Goal: Use online tool/utility: Utilize a website feature to perform a specific function

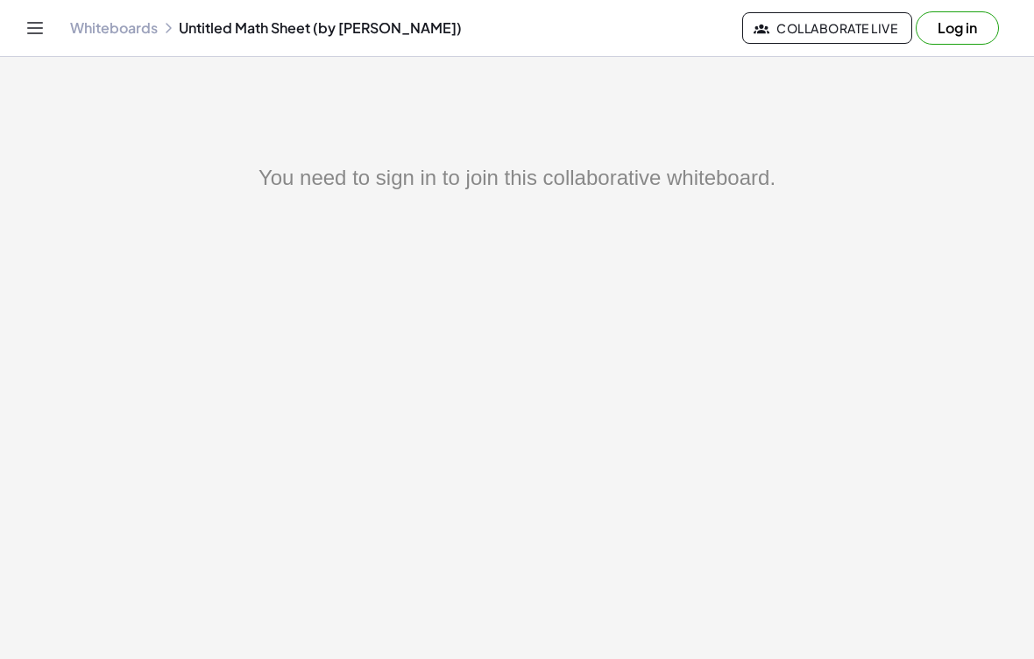
scroll to position [16, 0]
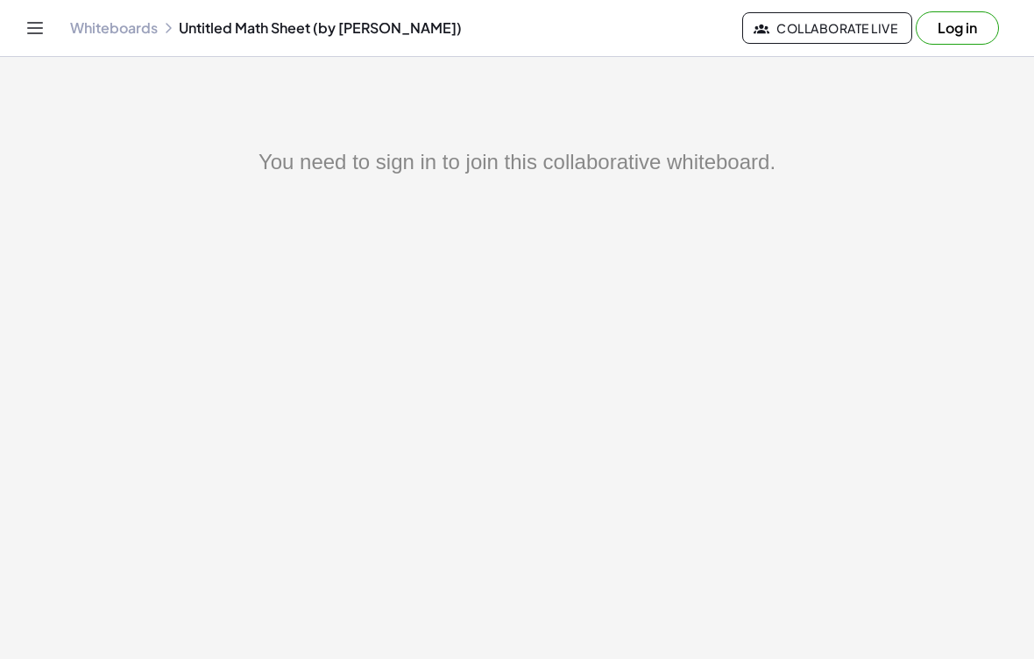
click at [963, 25] on button "Log in" at bounding box center [956, 27] width 83 height 33
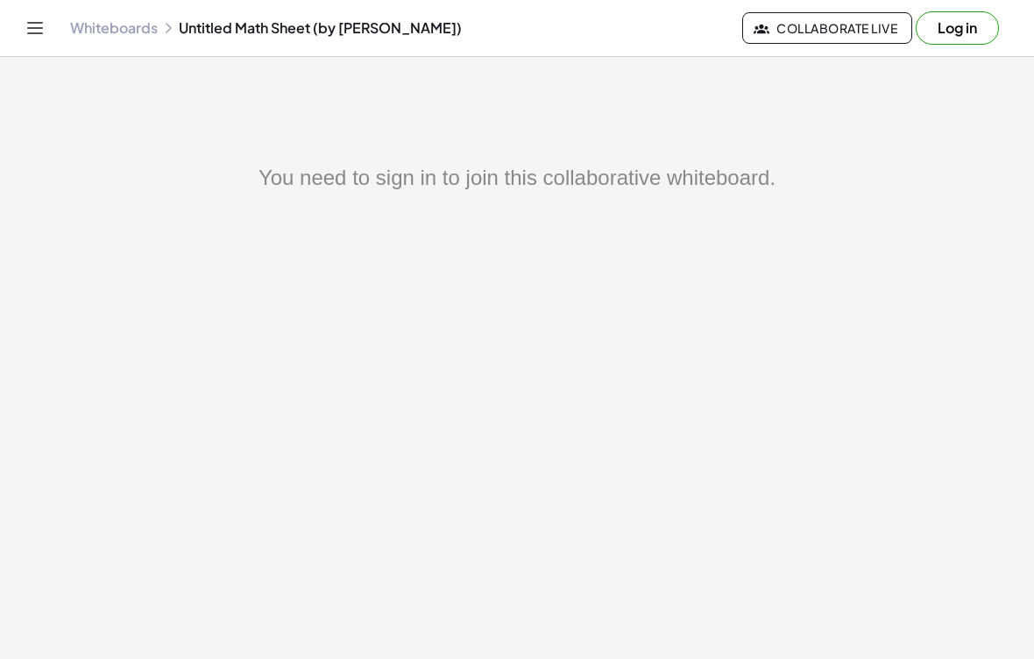
click at [952, 28] on button "Log in" at bounding box center [956, 27] width 83 height 33
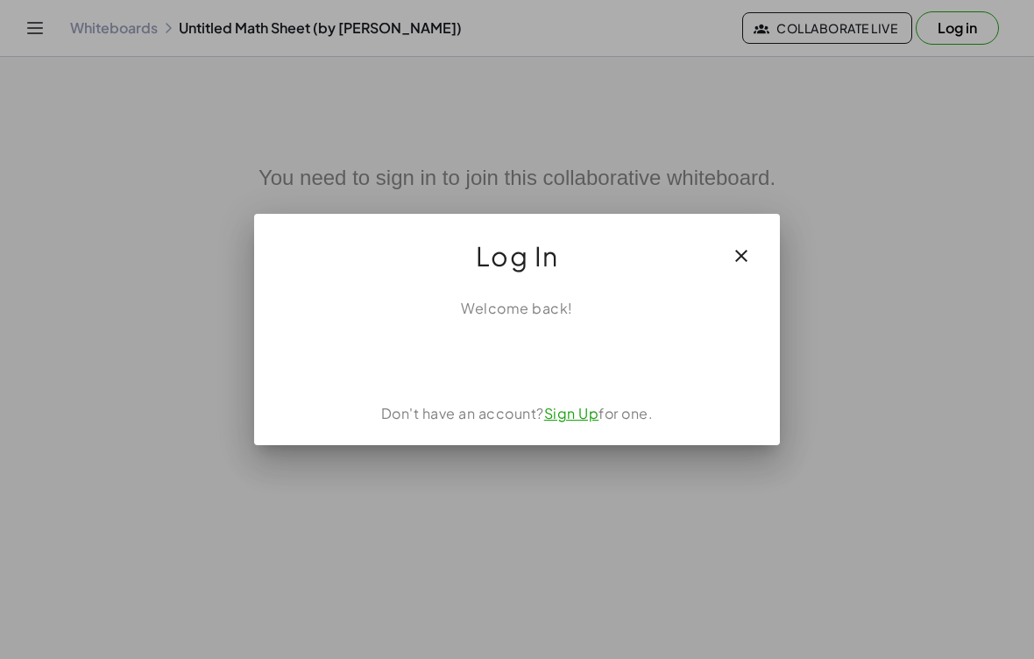
click at [509, 359] on div "Acceder con Google. Se abre en una pestaña nueva" at bounding box center [517, 357] width 167 height 39
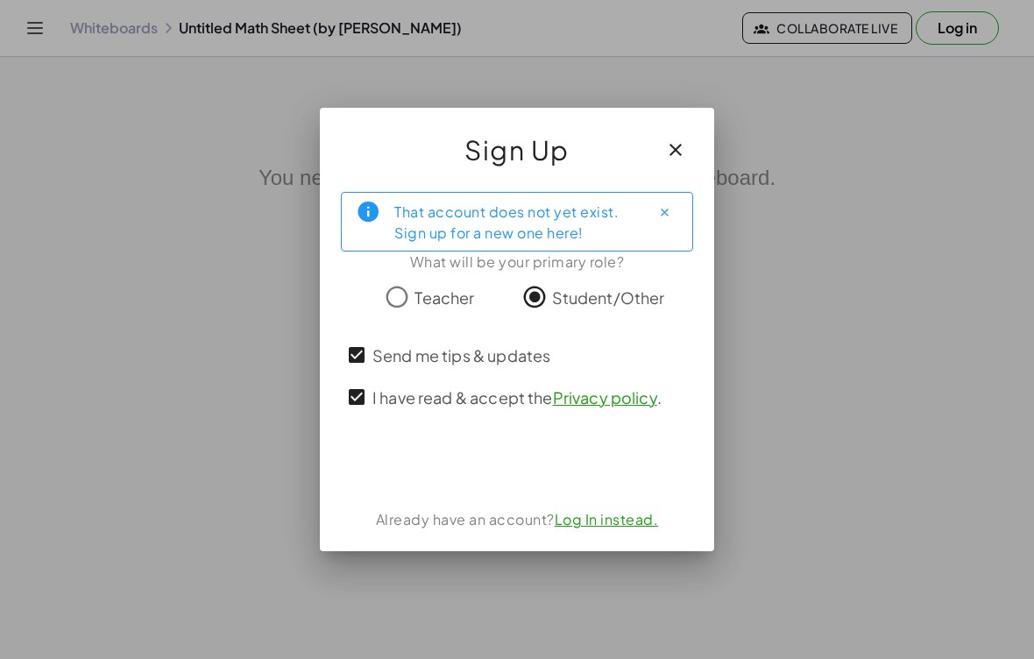
click at [589, 515] on link "Log In instead." at bounding box center [606, 519] width 104 height 18
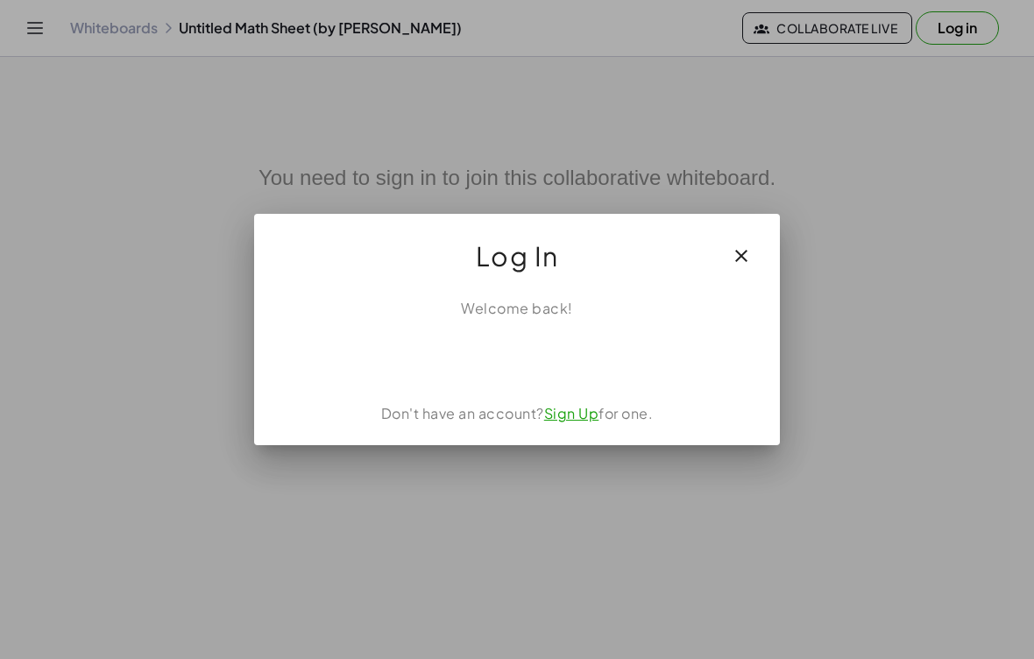
click at [598, 370] on div "Acceder con Google. Se abre en una pestaña nueva" at bounding box center [517, 357] width 222 height 39
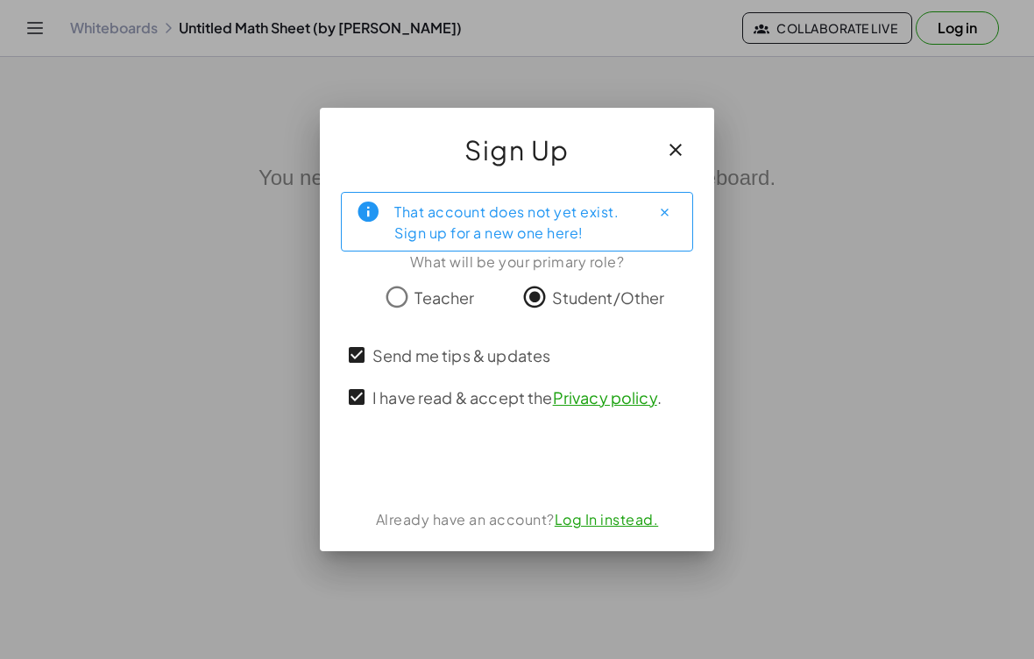
click at [489, 457] on div "Acceder con Google. Se abre en una pestaña nueva" at bounding box center [517, 463] width 222 height 39
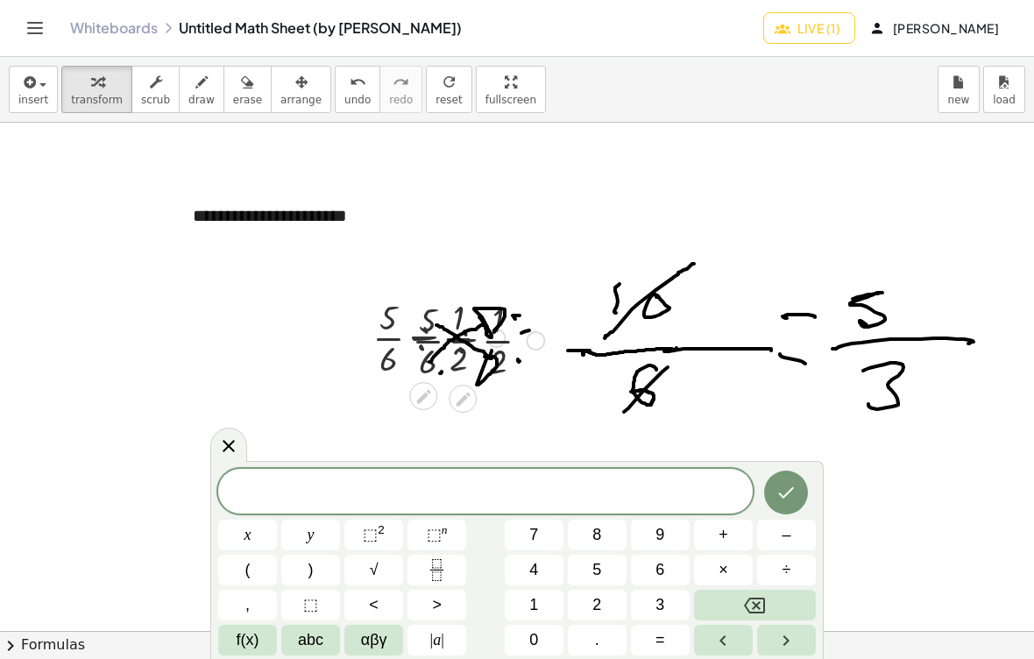
scroll to position [4, 0]
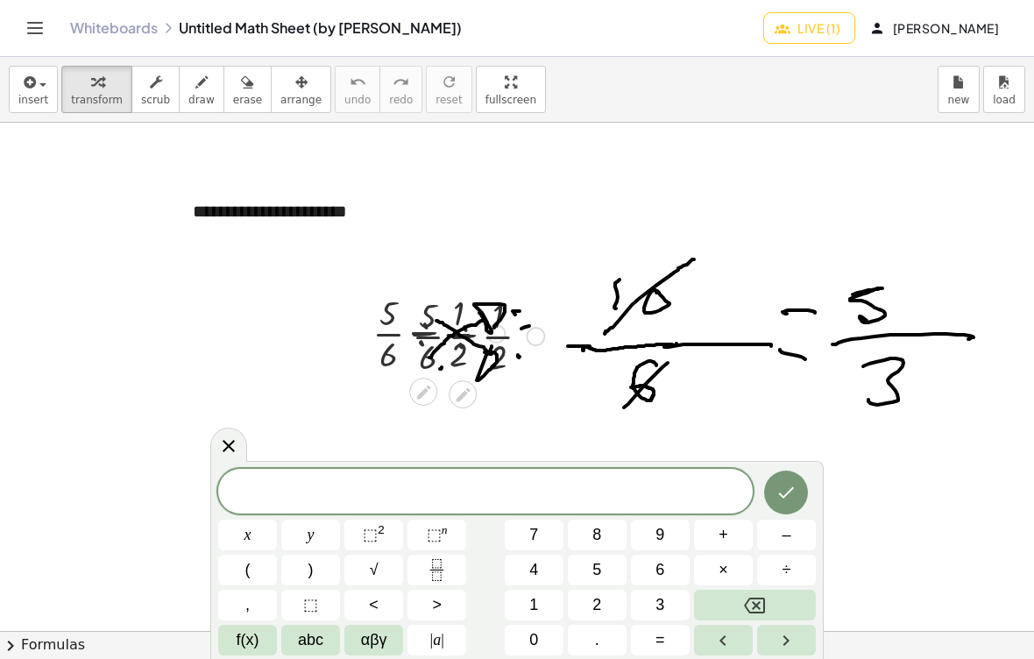
click at [652, 646] on button "=" at bounding box center [660, 640] width 59 height 31
click at [773, 499] on button "Done" at bounding box center [786, 492] width 44 height 44
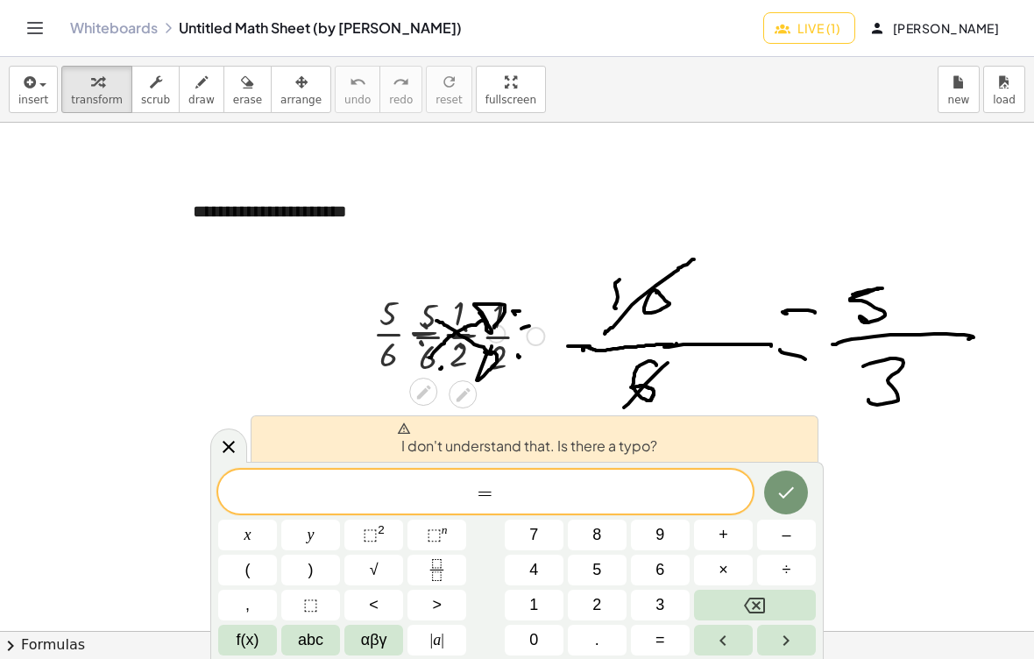
click at [733, 619] on button "Backspace" at bounding box center [755, 604] width 122 height 31
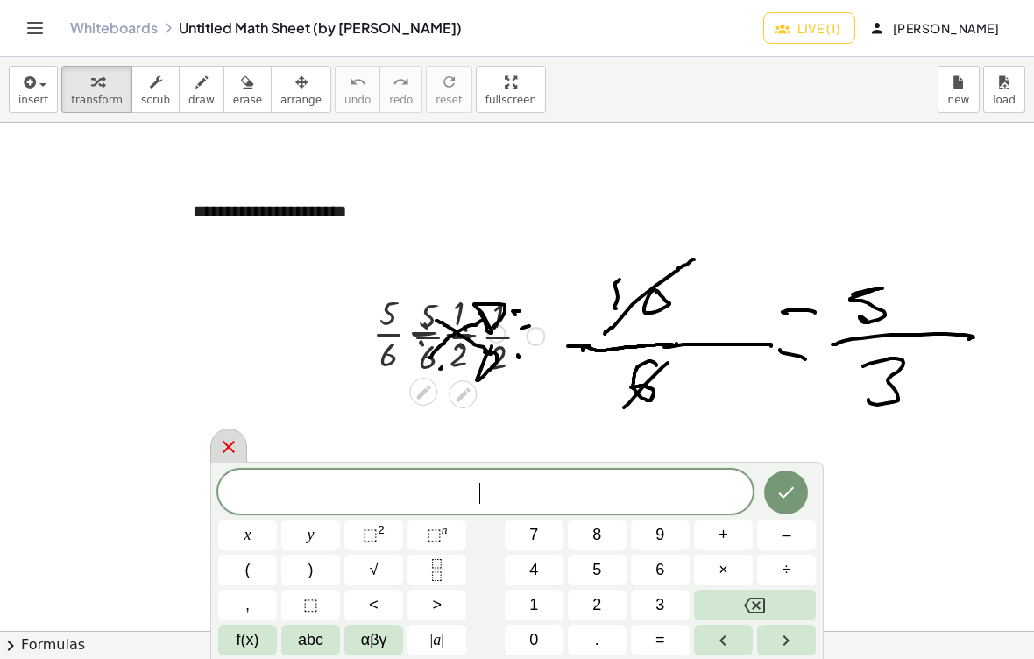
click at [232, 456] on icon at bounding box center [228, 446] width 21 height 21
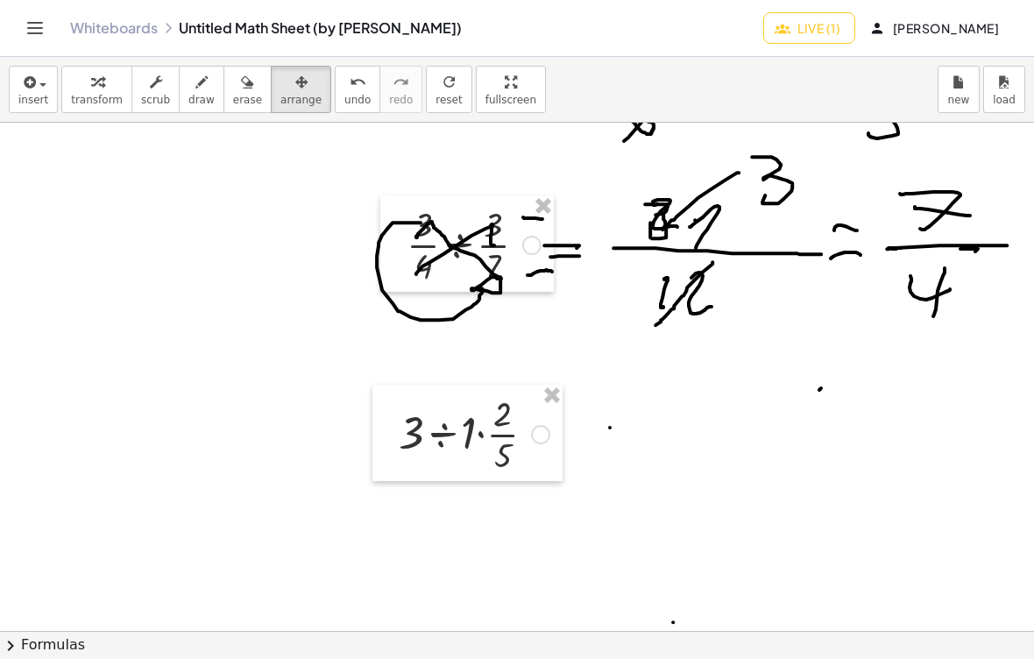
scroll to position [286, 0]
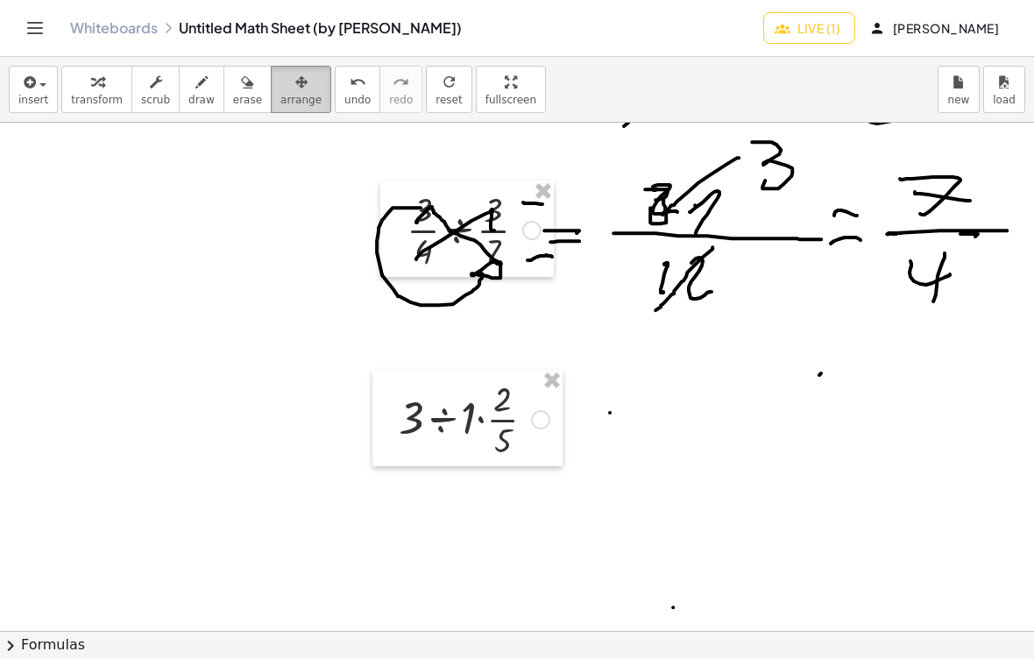
click at [271, 109] on button "arrange" at bounding box center [301, 89] width 60 height 47
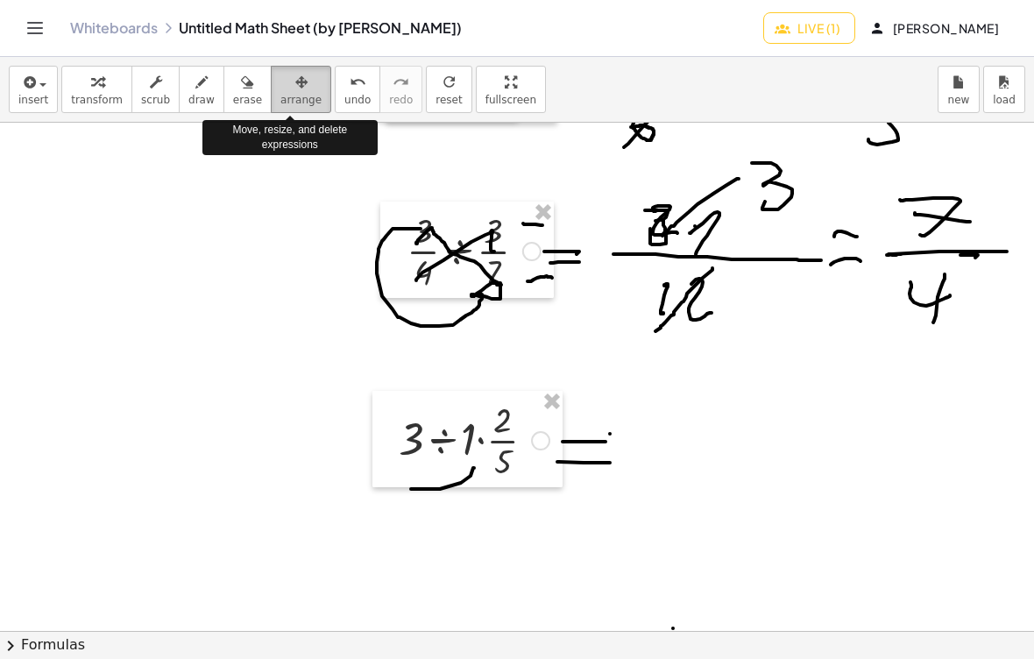
scroll to position [272, 0]
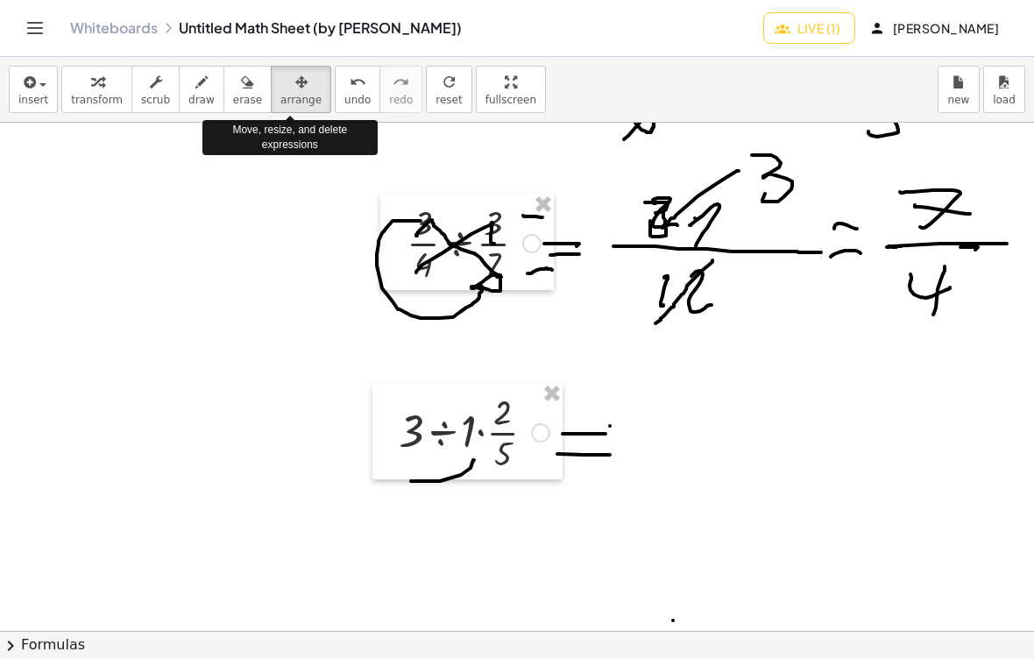
click at [293, 142] on div "Move, resize, and delete expressions" at bounding box center [289, 137] width 175 height 35
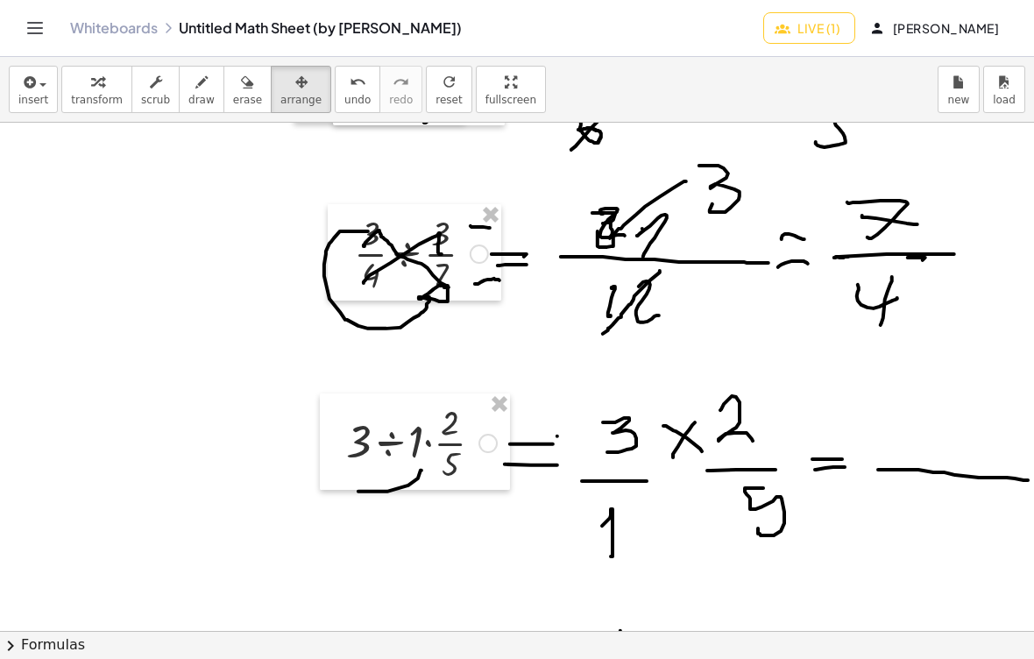
scroll to position [268, 53]
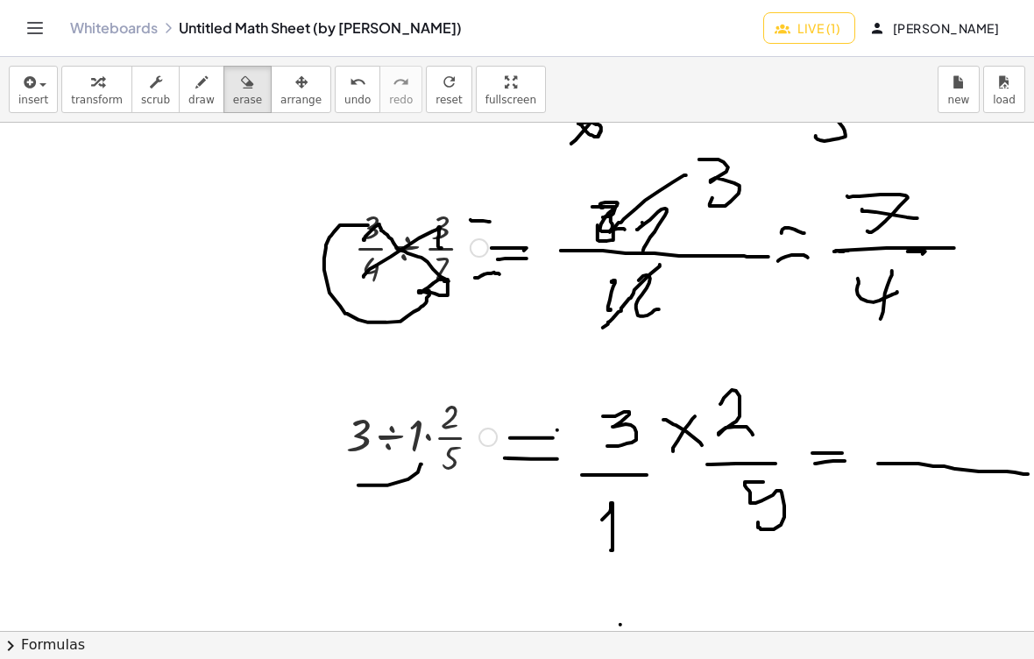
click at [192, 124] on div at bounding box center [490, 363] width 1086 height 1016
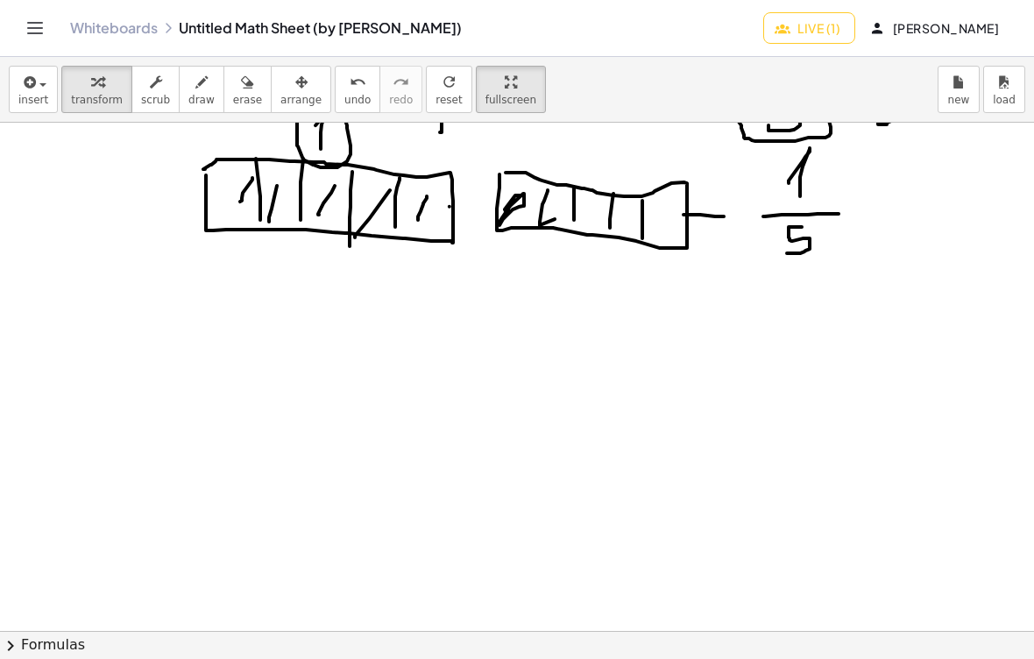
scroll to position [707, 223]
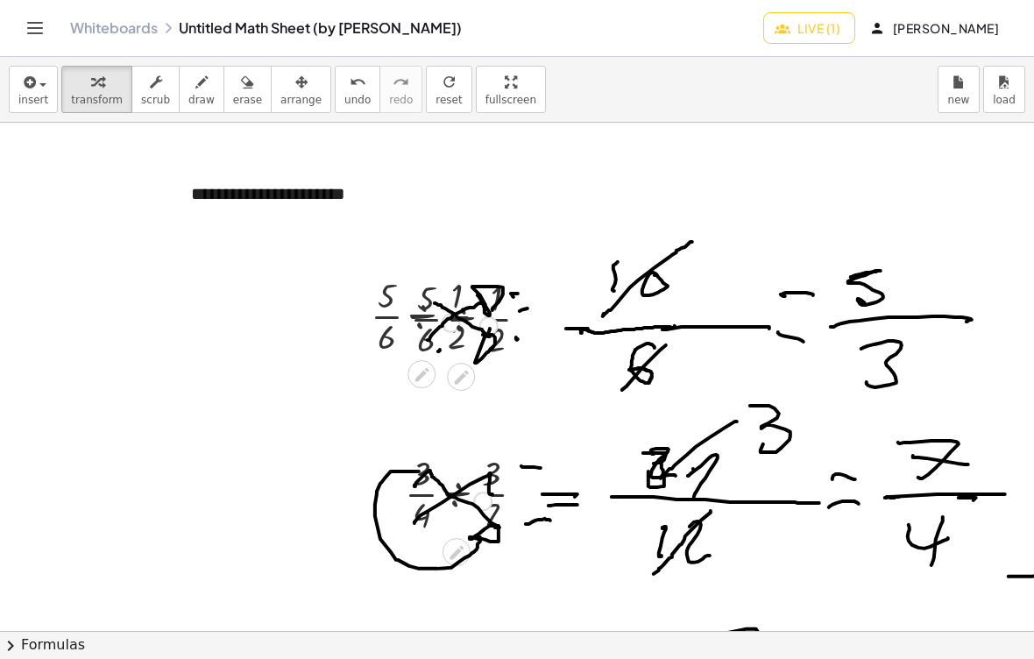
scroll to position [0, 2]
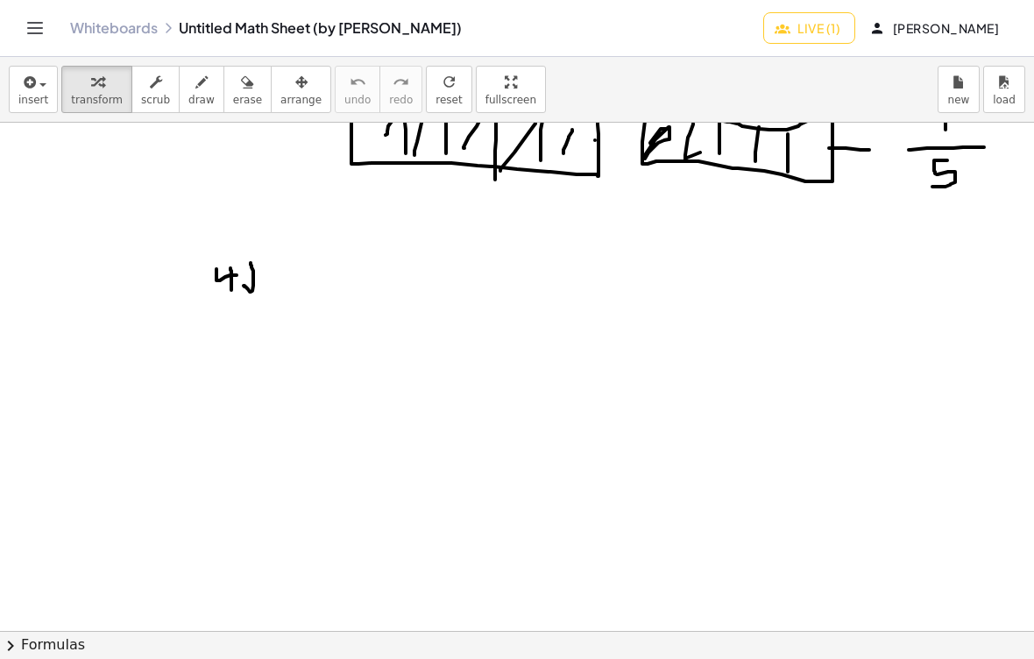
scroll to position [759, 74]
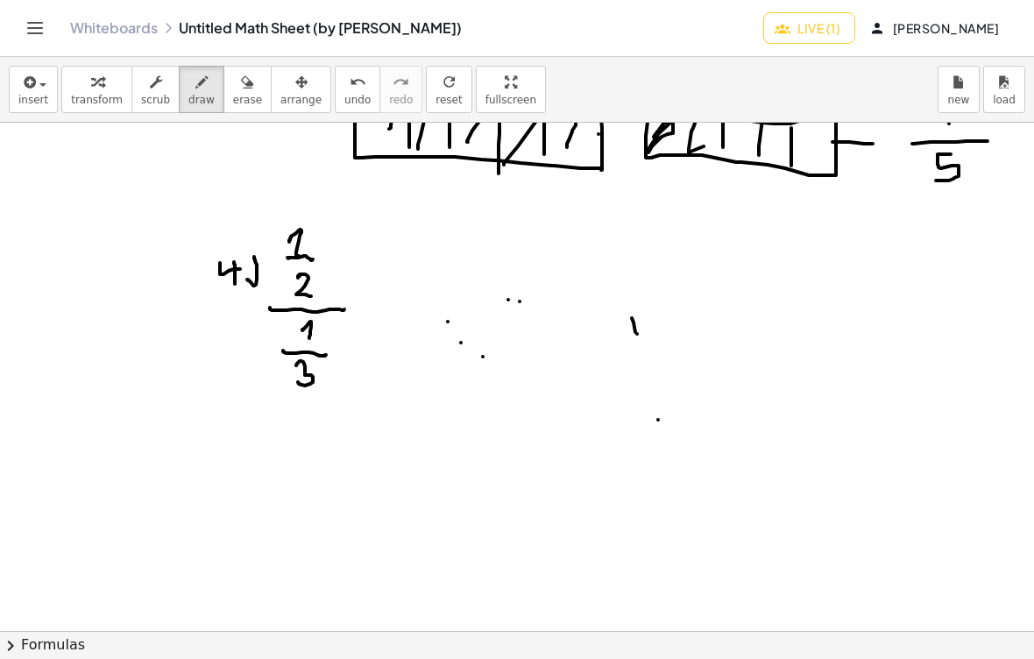
click at [352, 287] on div at bounding box center [554, 126] width 1257 height 1524
click at [351, 286] on div at bounding box center [554, 126] width 1257 height 1524
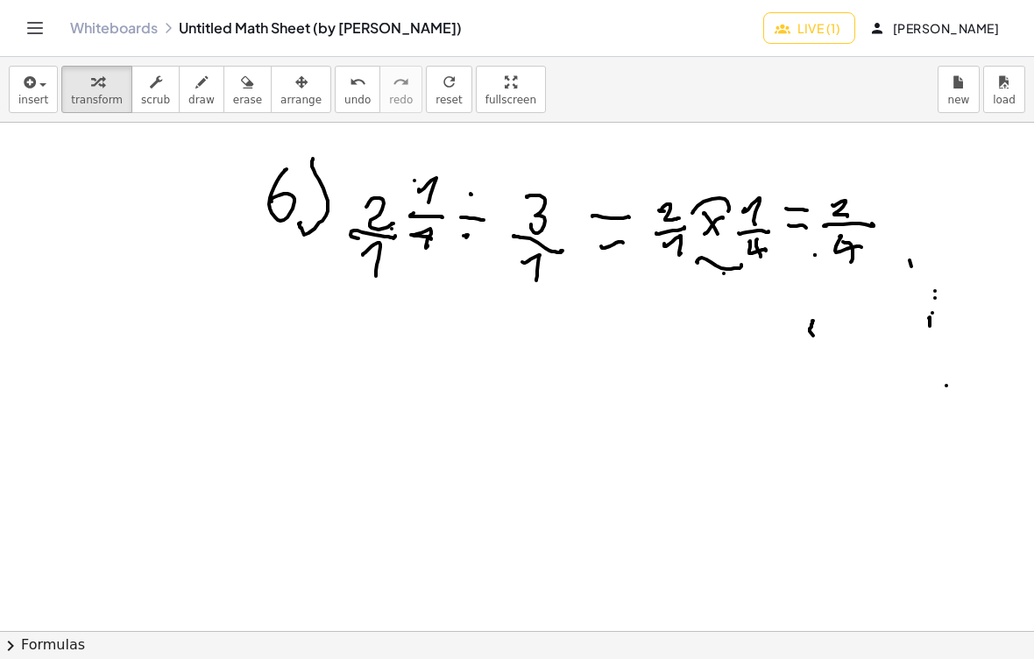
scroll to position [1204, 0]
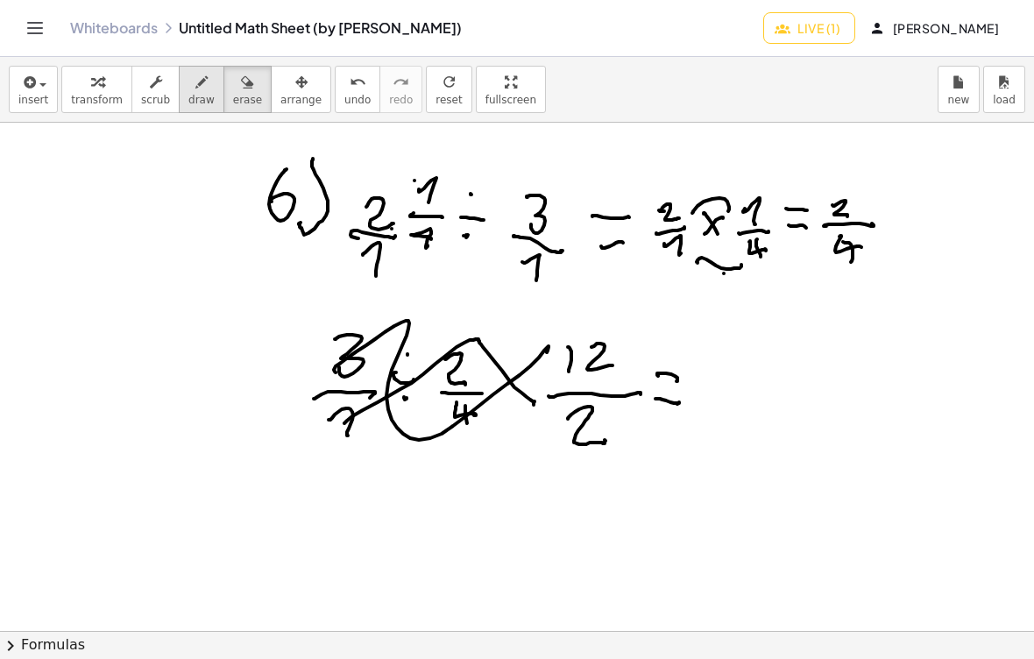
click at [198, 112] on button "draw" at bounding box center [202, 89] width 46 height 47
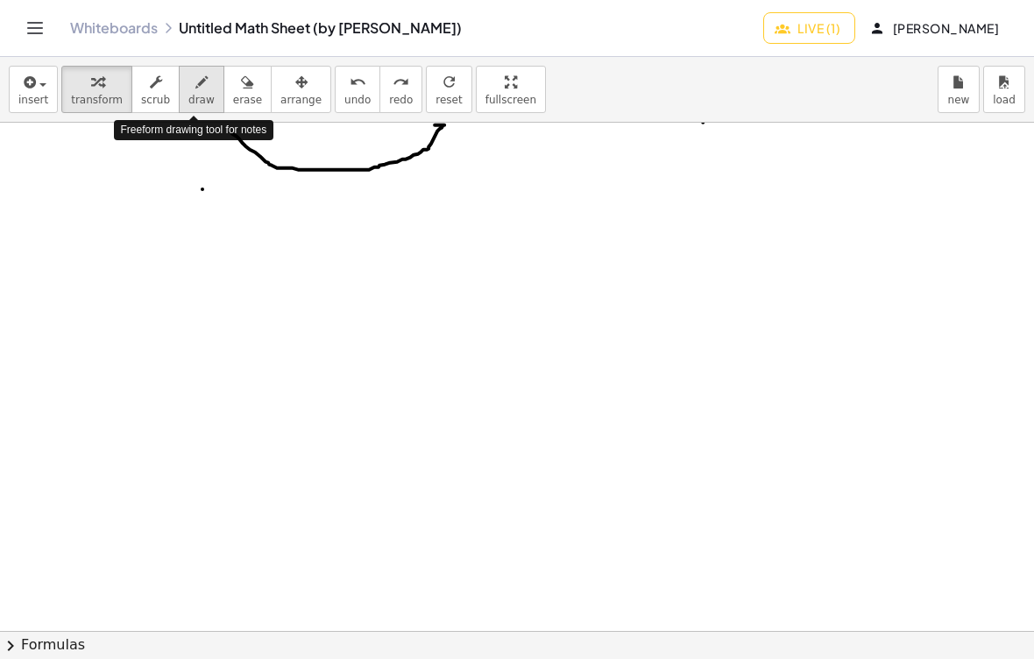
scroll to position [281, 127]
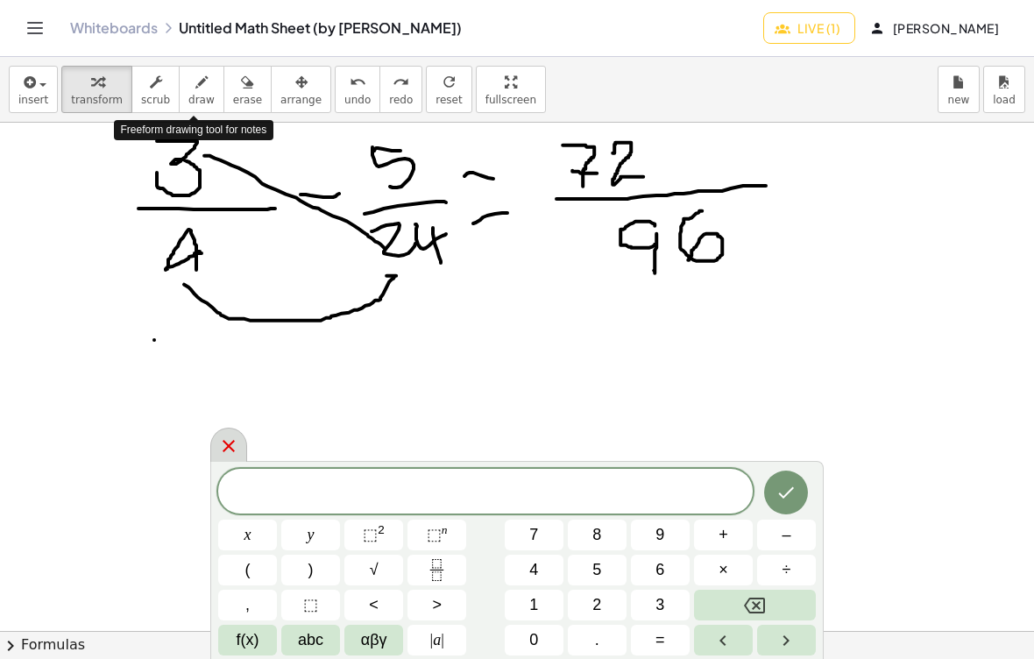
click at [229, 446] on icon at bounding box center [228, 446] width 12 height 12
click at [230, 448] on icon at bounding box center [228, 446] width 12 height 12
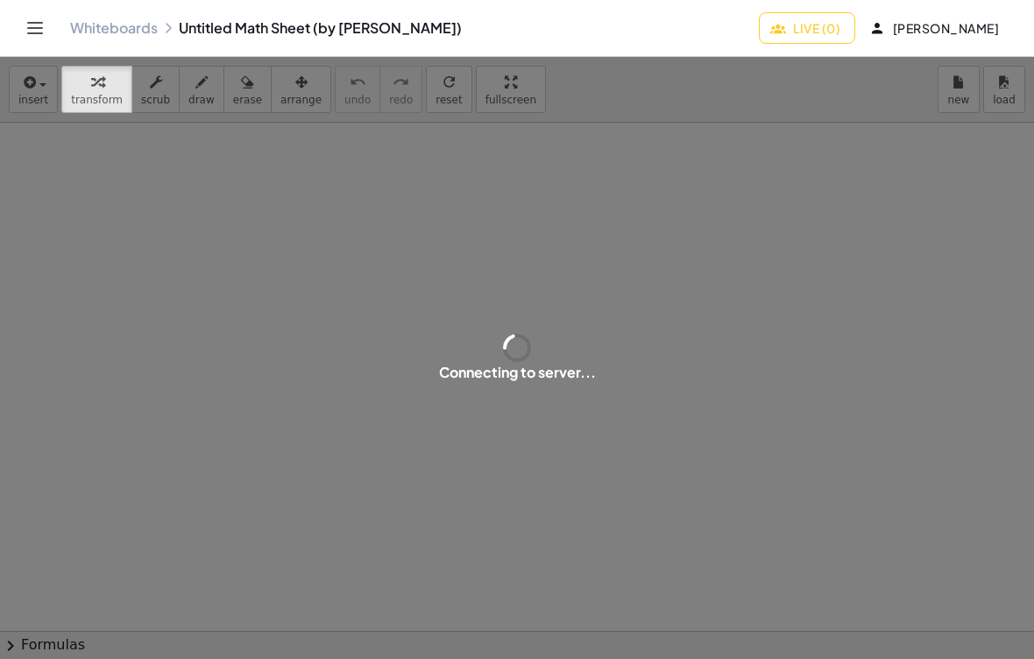
click at [544, 539] on div "Connecting to server..." at bounding box center [517, 358] width 1034 height 602
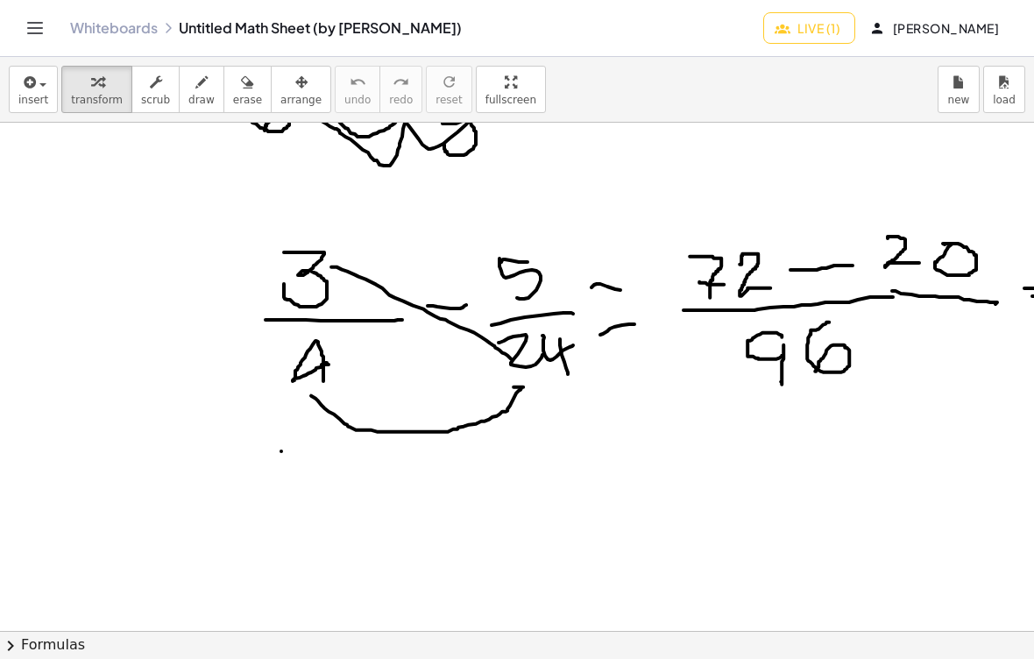
scroll to position [173, 0]
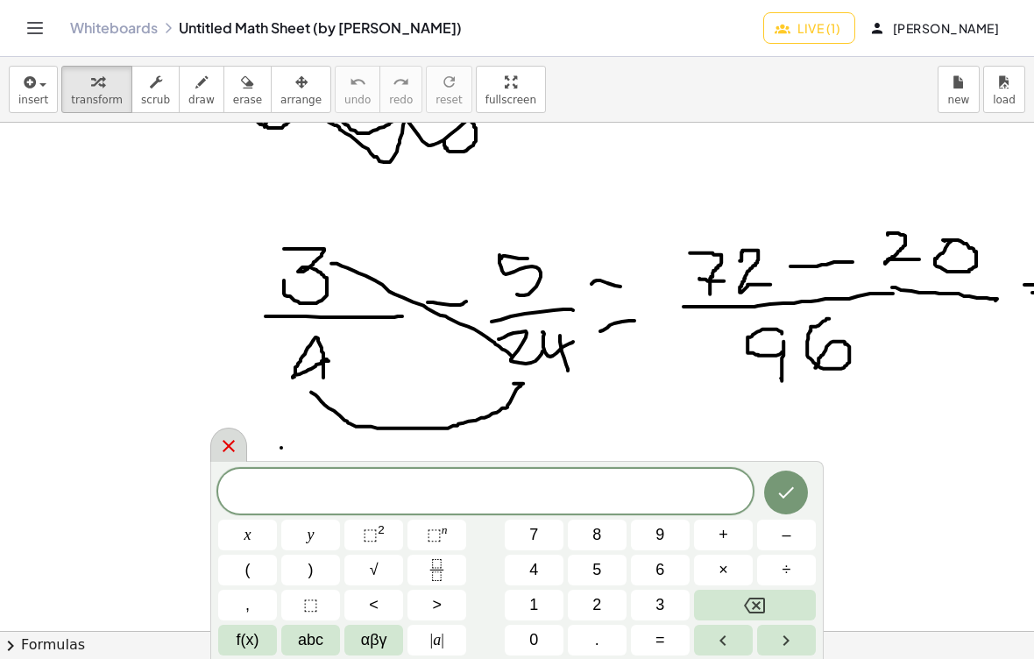
click at [239, 441] on div at bounding box center [228, 444] width 37 height 34
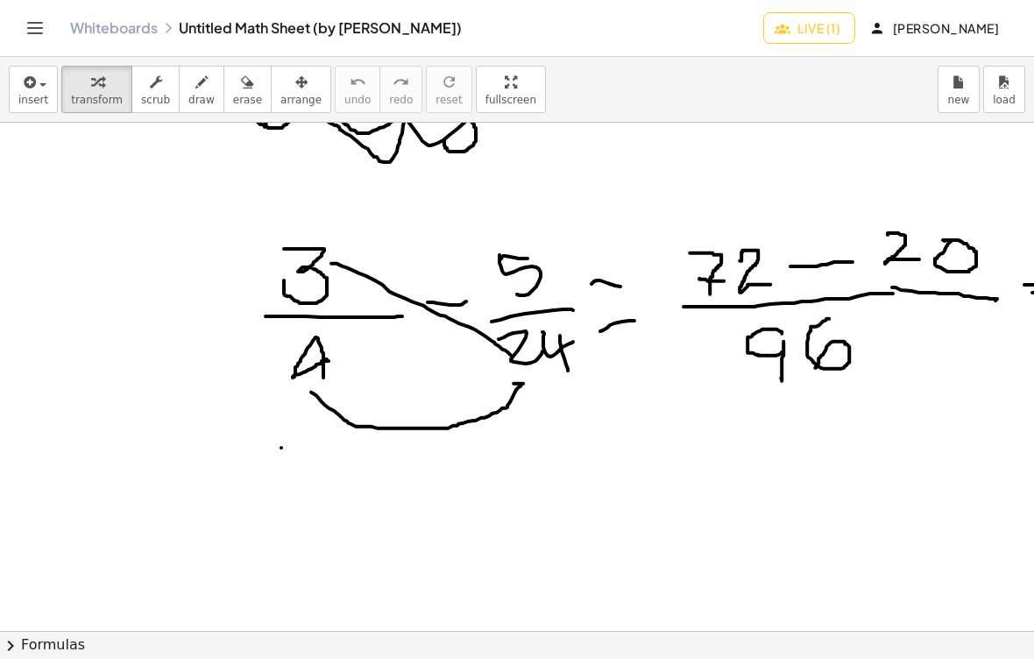
scroll to position [176, 0]
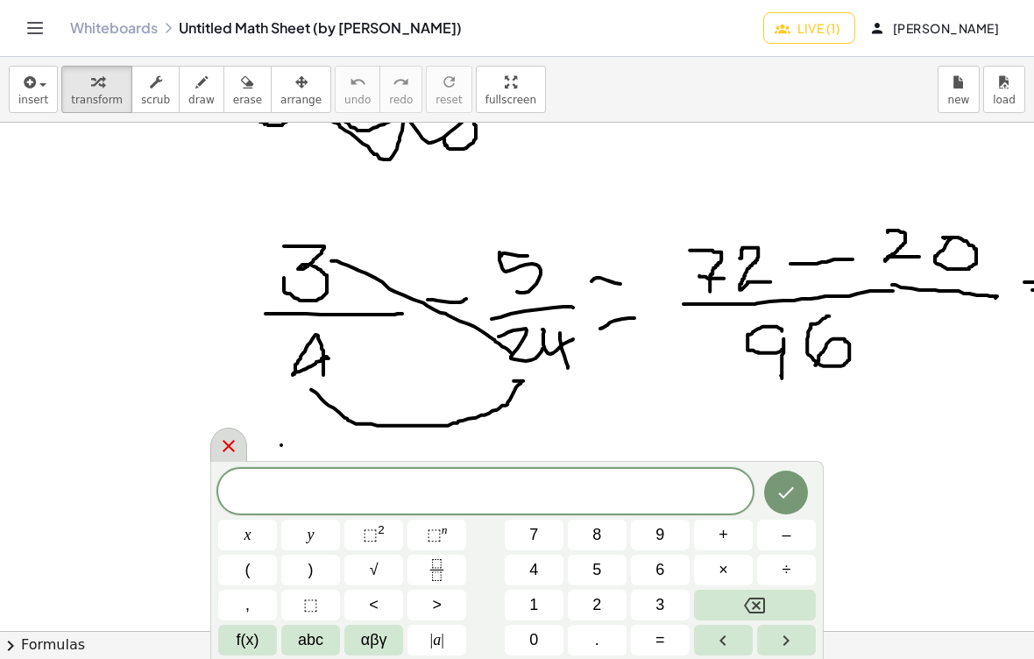
click at [237, 448] on icon at bounding box center [228, 445] width 21 height 21
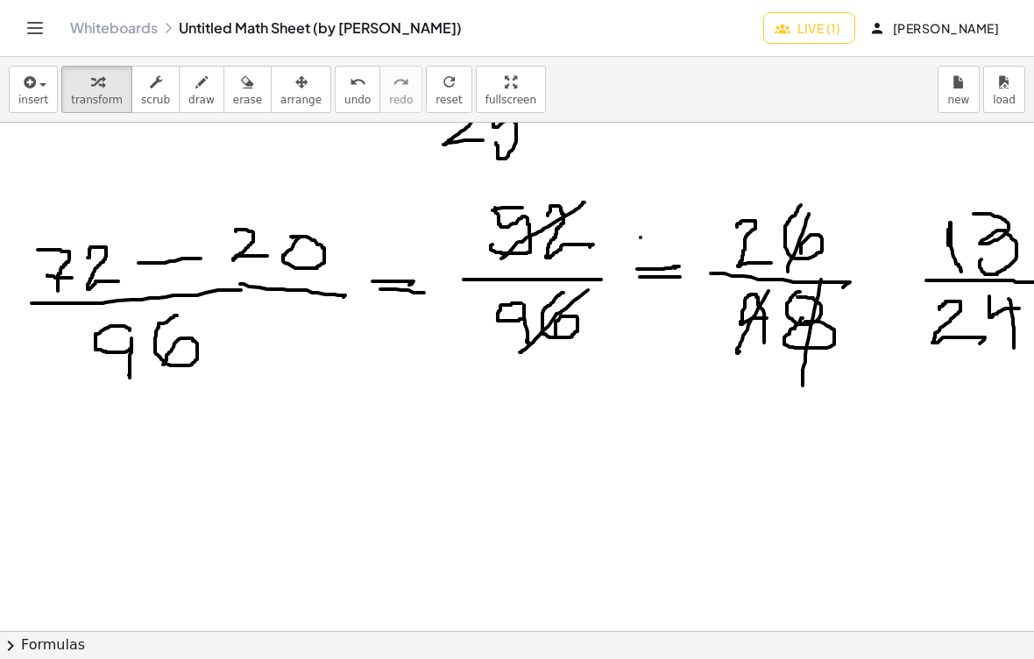
scroll to position [175, 646]
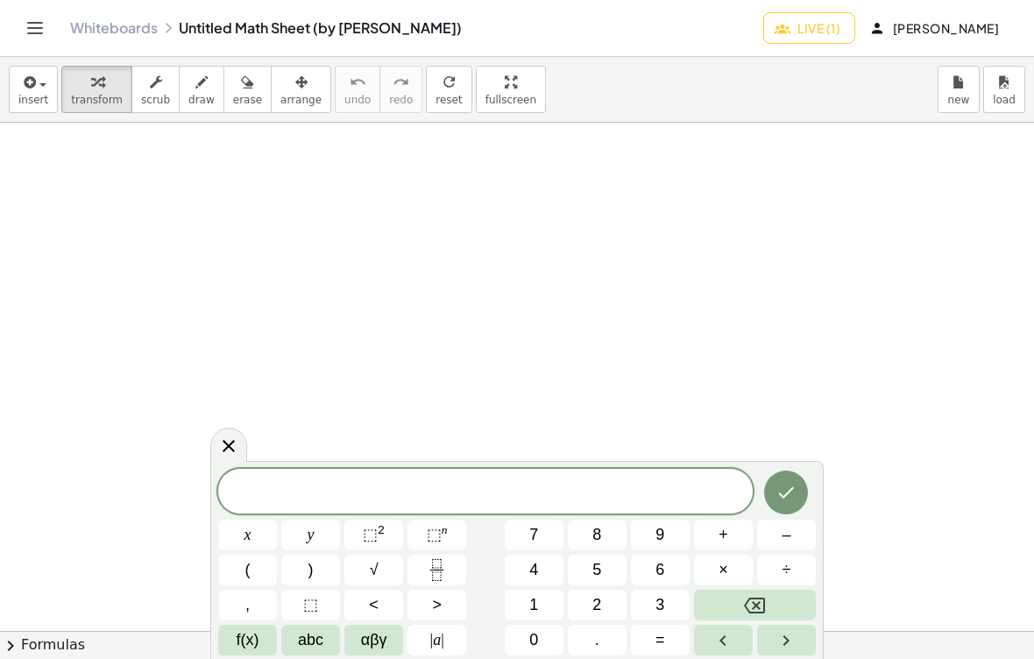
scroll to position [525, 1]
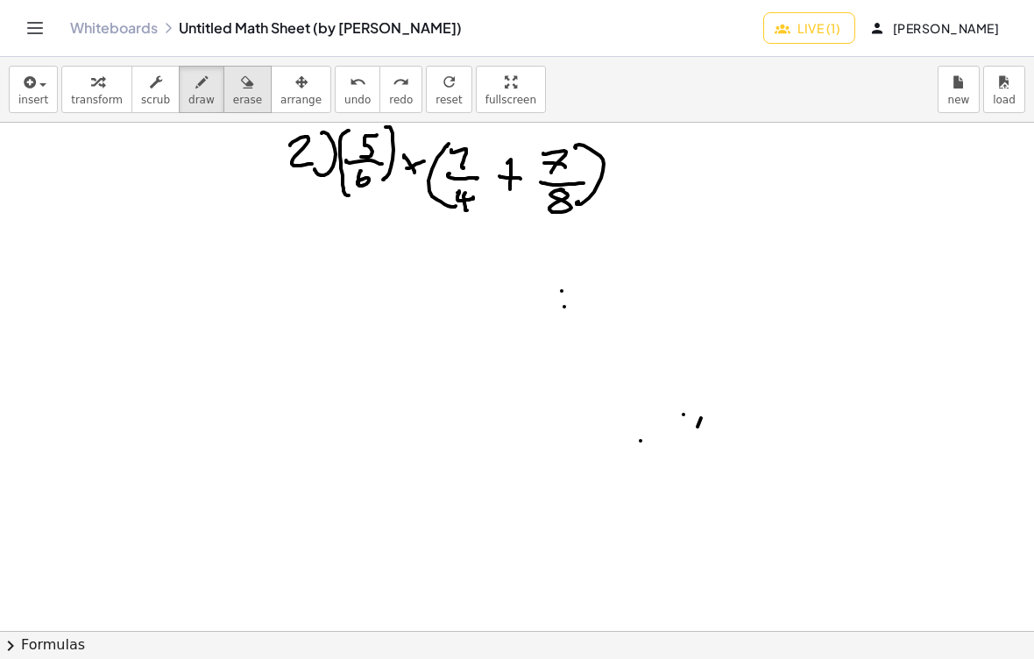
click at [227, 110] on button "erase" at bounding box center [247, 89] width 48 height 47
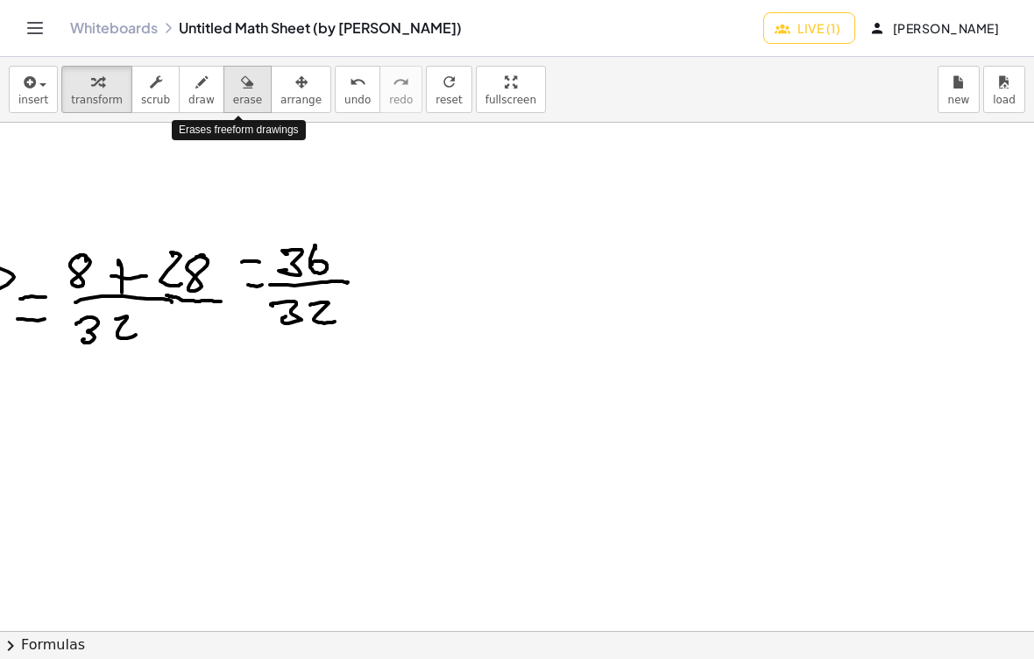
scroll to position [515, 625]
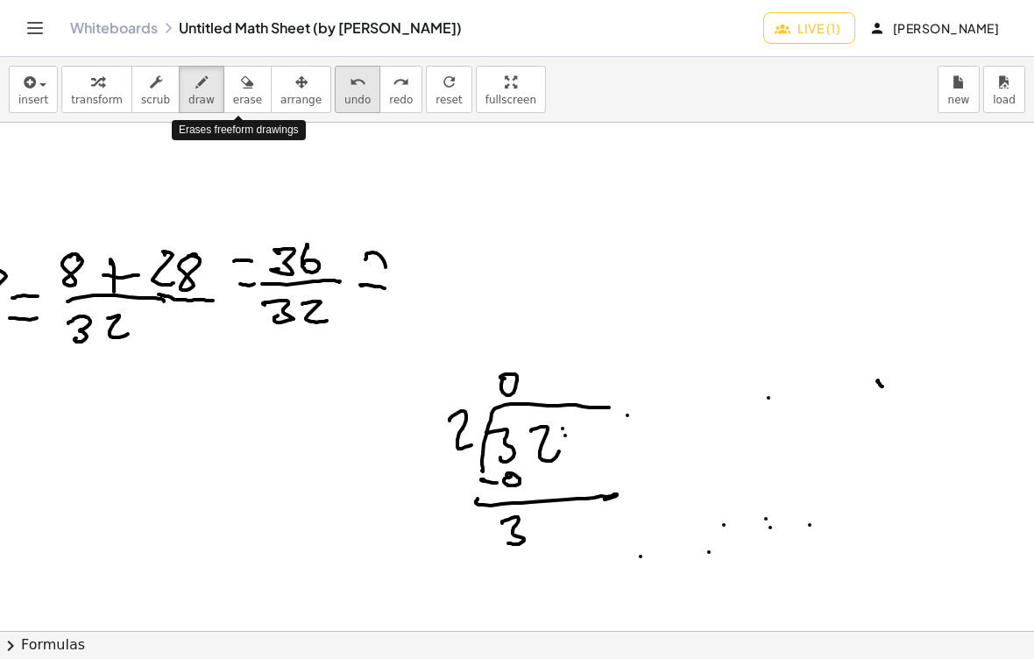
click at [335, 112] on button "undo undo" at bounding box center [358, 89] width 46 height 47
click at [333, 114] on div "insert select one: Math Expression Function Text transform scrub draw erase arr…" at bounding box center [517, 90] width 1034 height 66
click at [335, 109] on button "undo undo" at bounding box center [358, 89] width 46 height 47
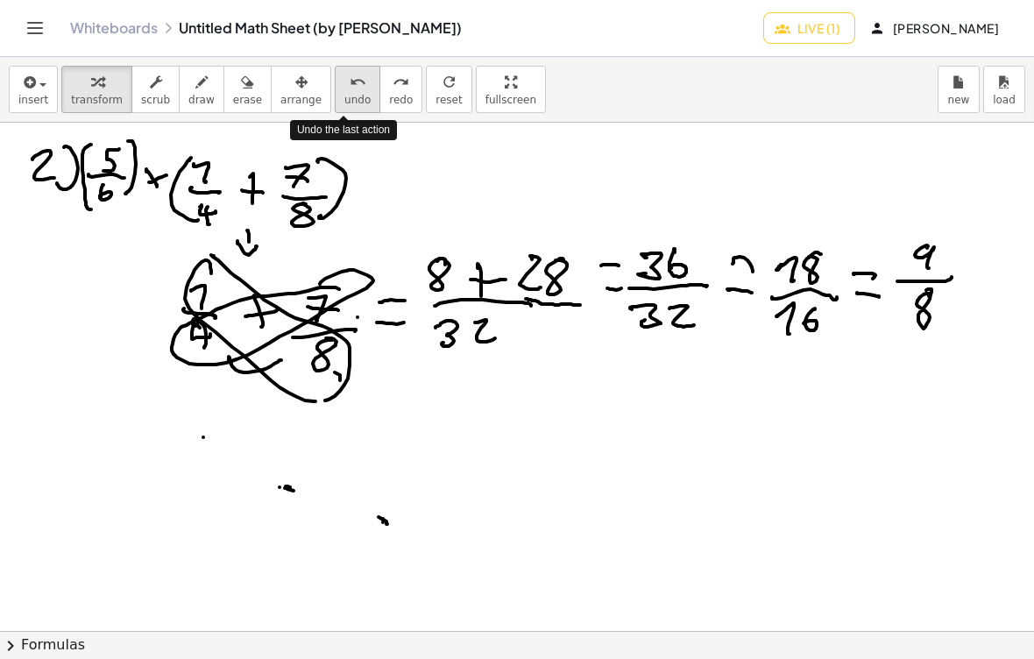
scroll to position [513, 251]
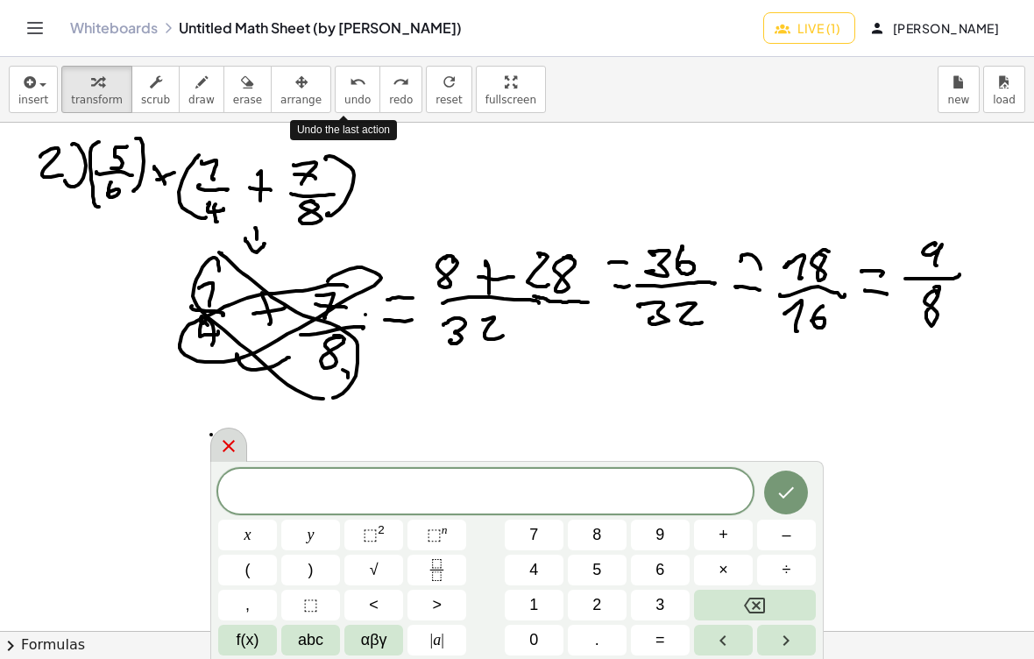
click at [226, 448] on icon at bounding box center [228, 446] width 12 height 12
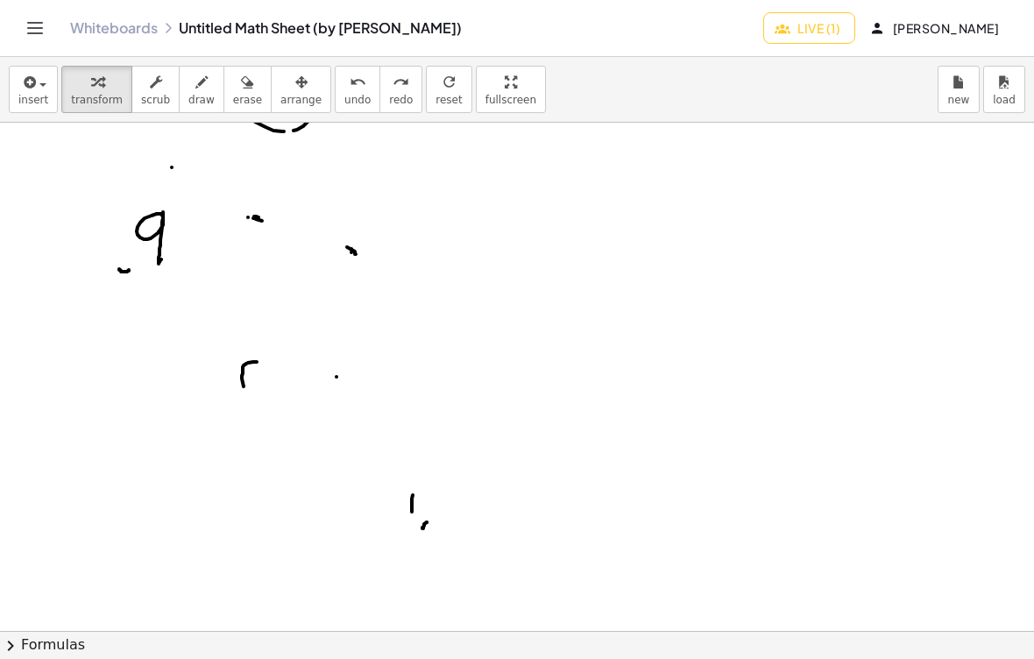
scroll to position [781, 290]
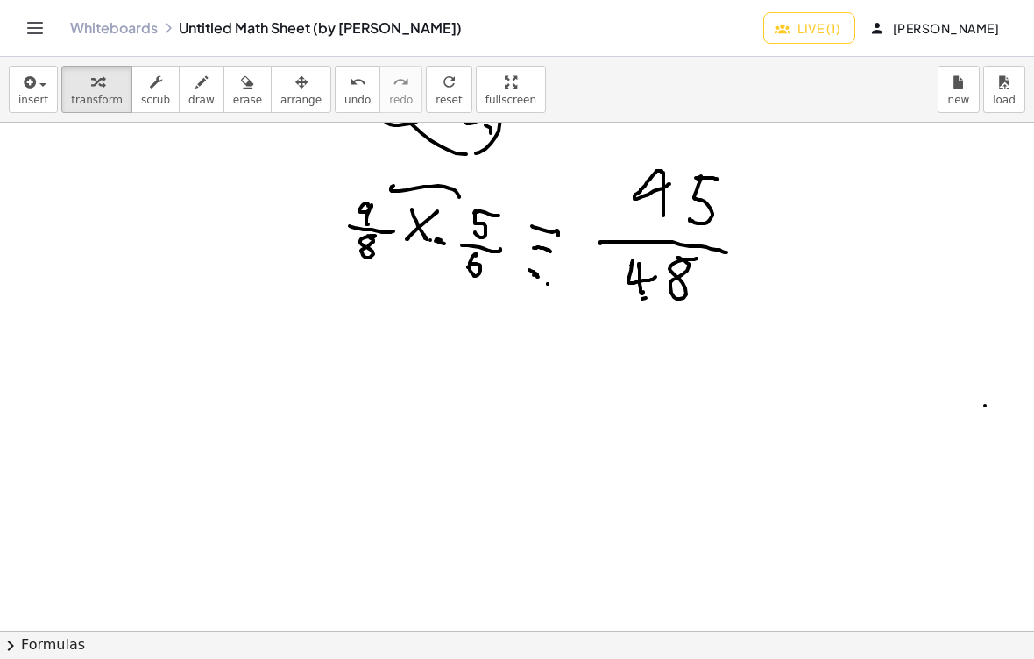
scroll to position [767, 89]
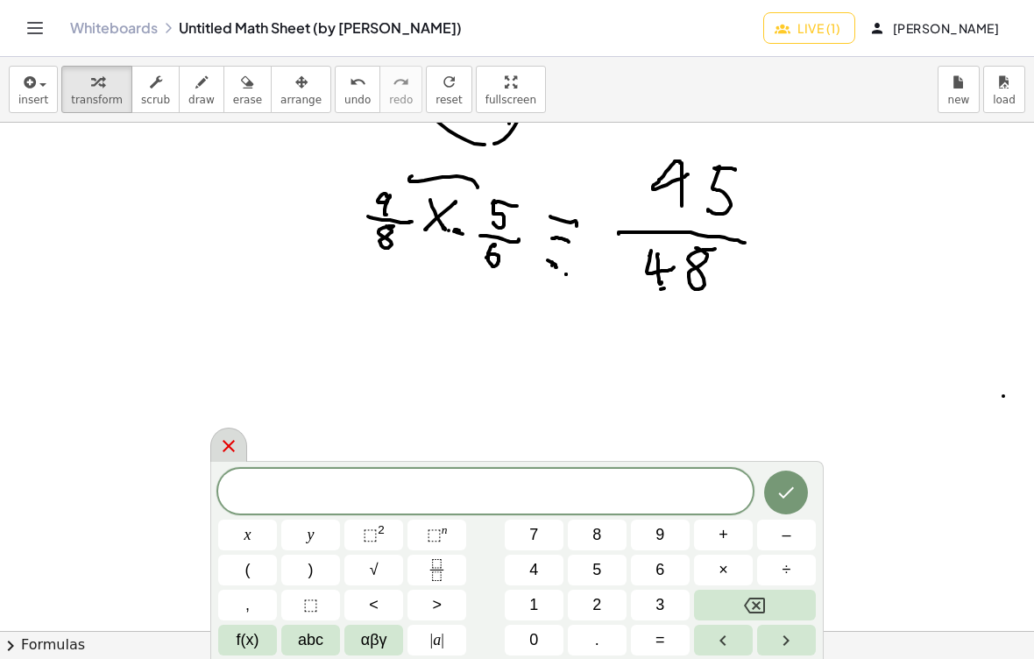
click at [243, 444] on div at bounding box center [228, 444] width 37 height 34
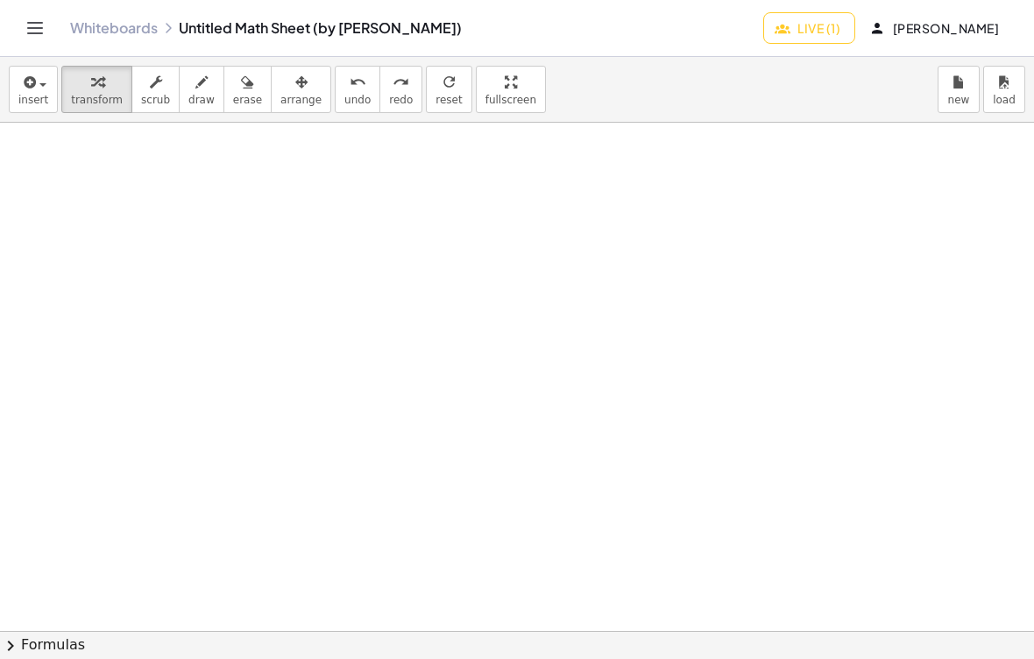
scroll to position [0, 128]
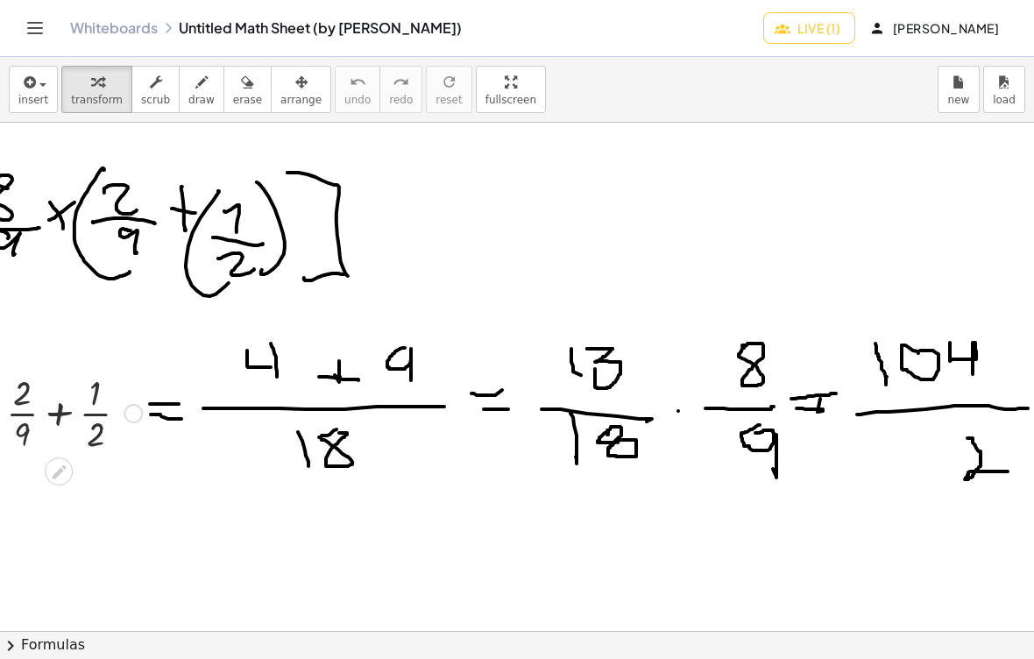
scroll to position [21, 377]
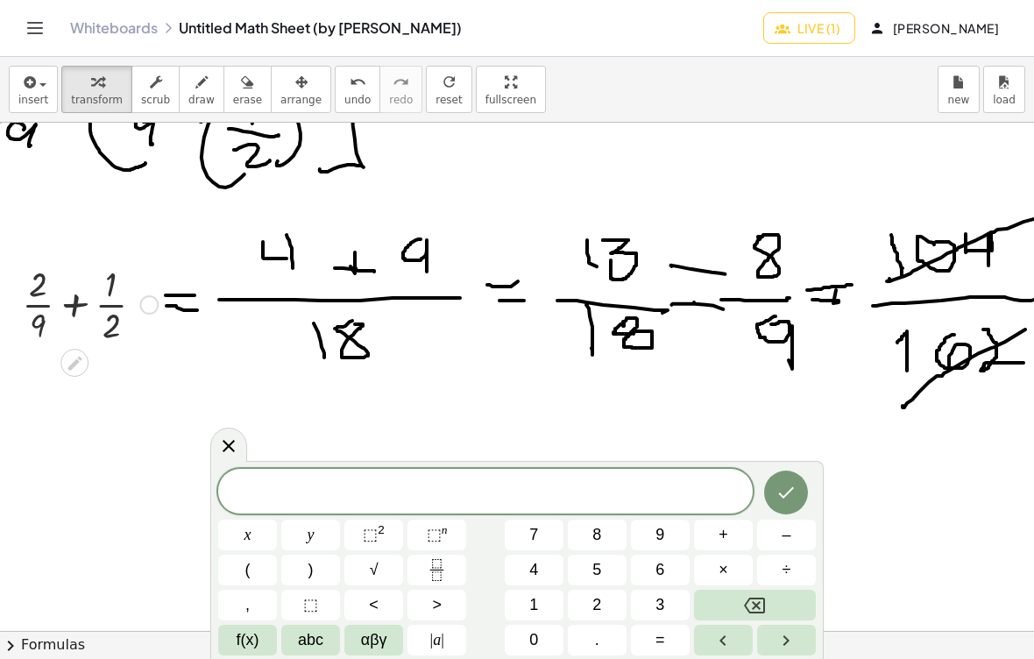
scroll to position [133, 361]
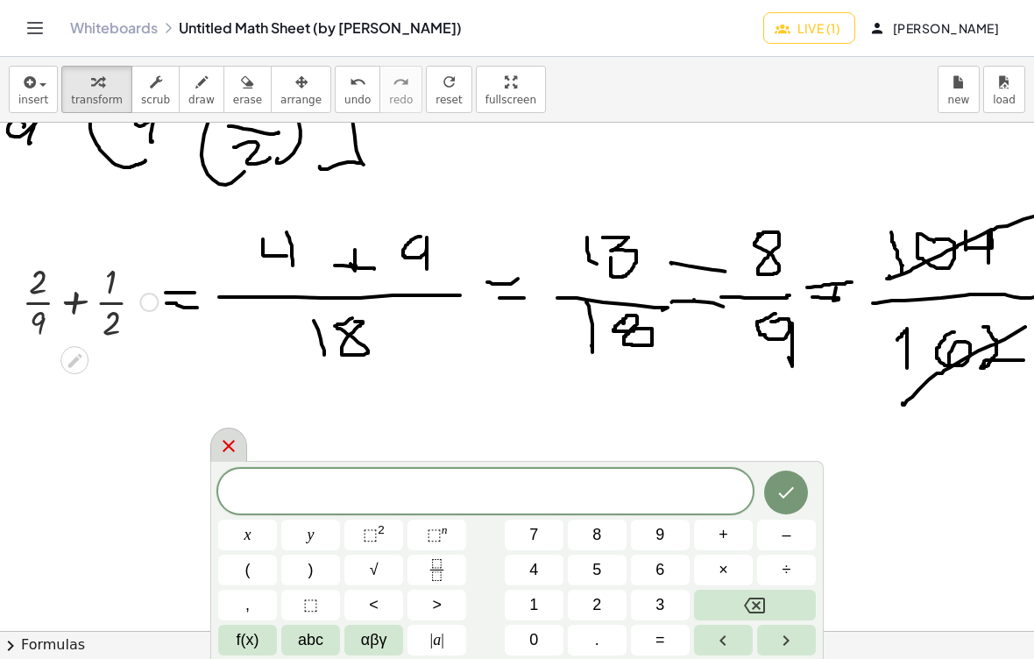
click at [223, 448] on icon at bounding box center [228, 445] width 21 height 21
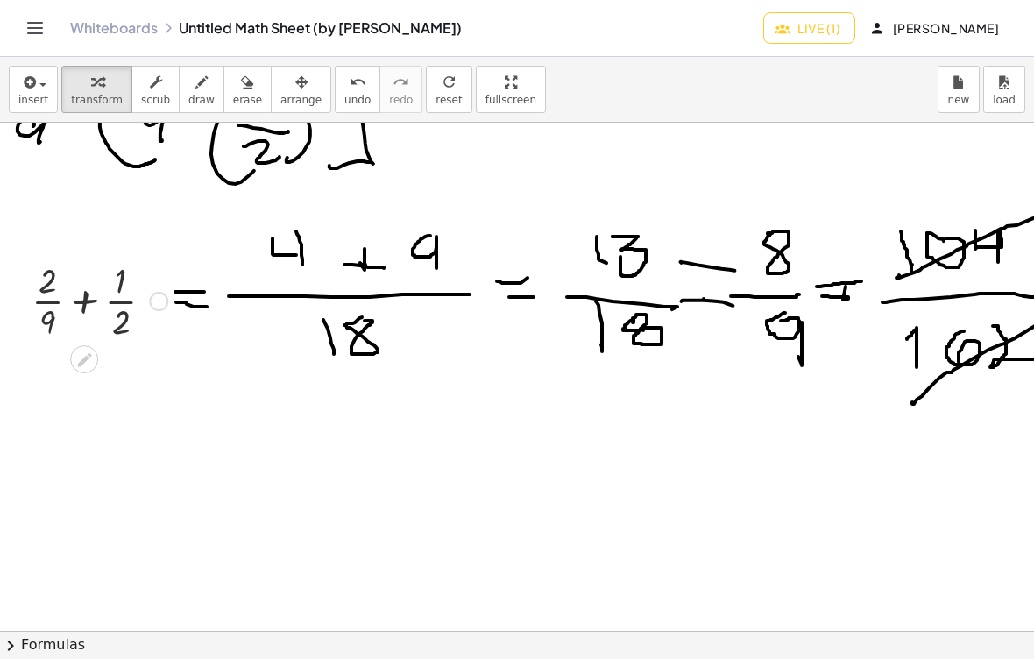
scroll to position [134, 348]
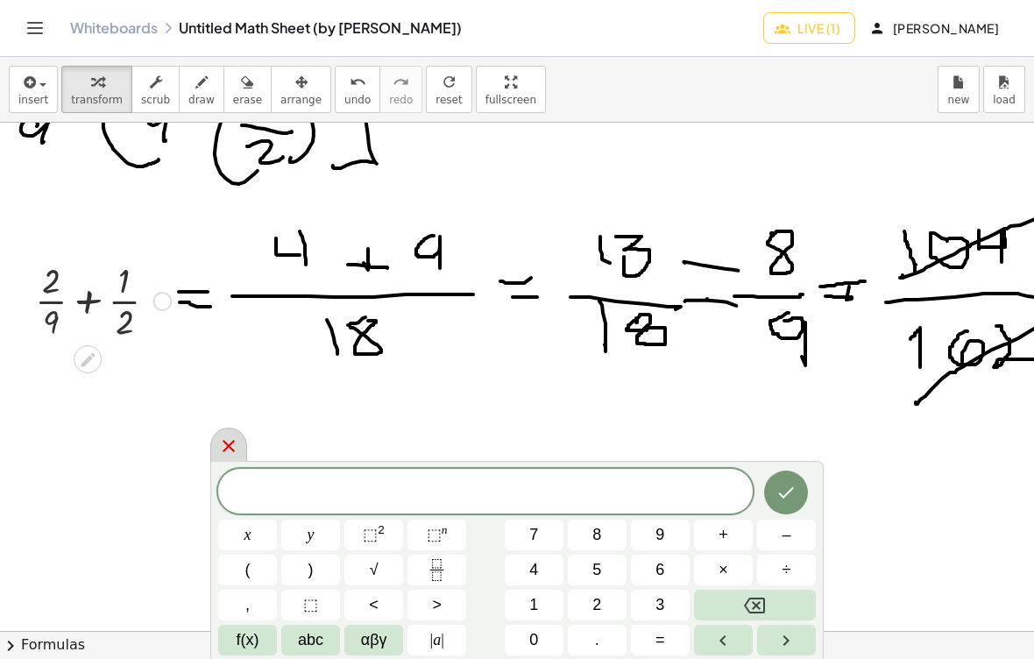
click at [222, 455] on icon at bounding box center [228, 445] width 21 height 21
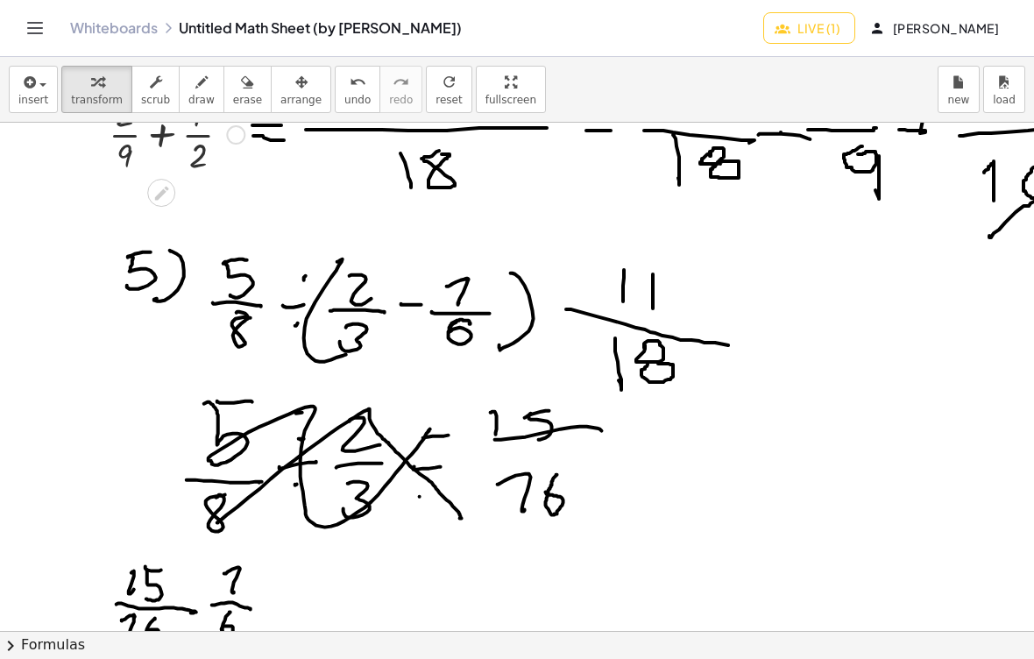
scroll to position [300, 273]
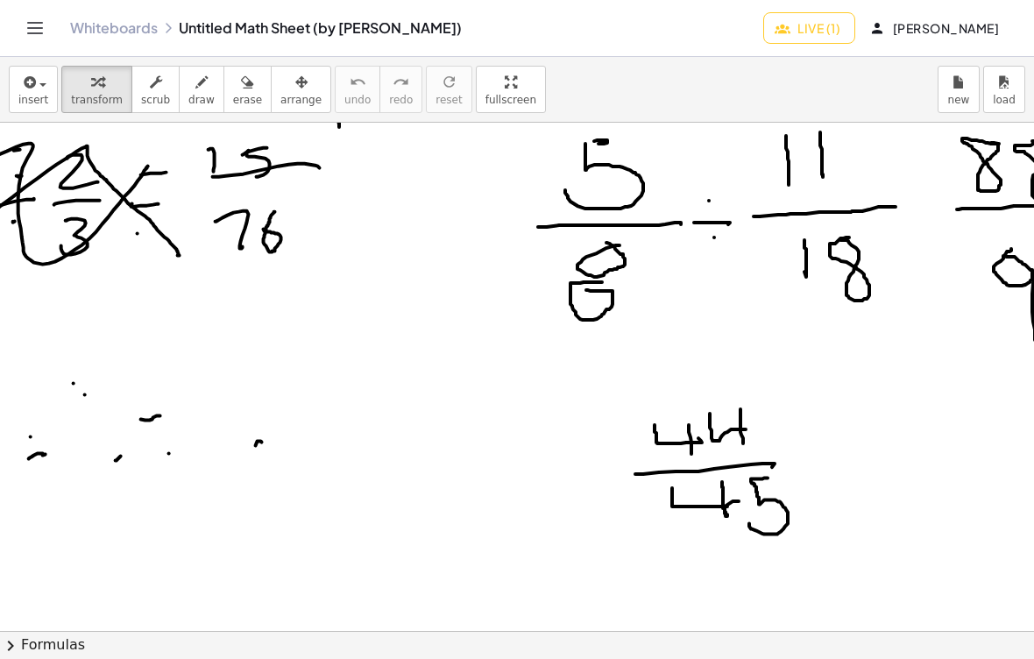
scroll to position [563, 557]
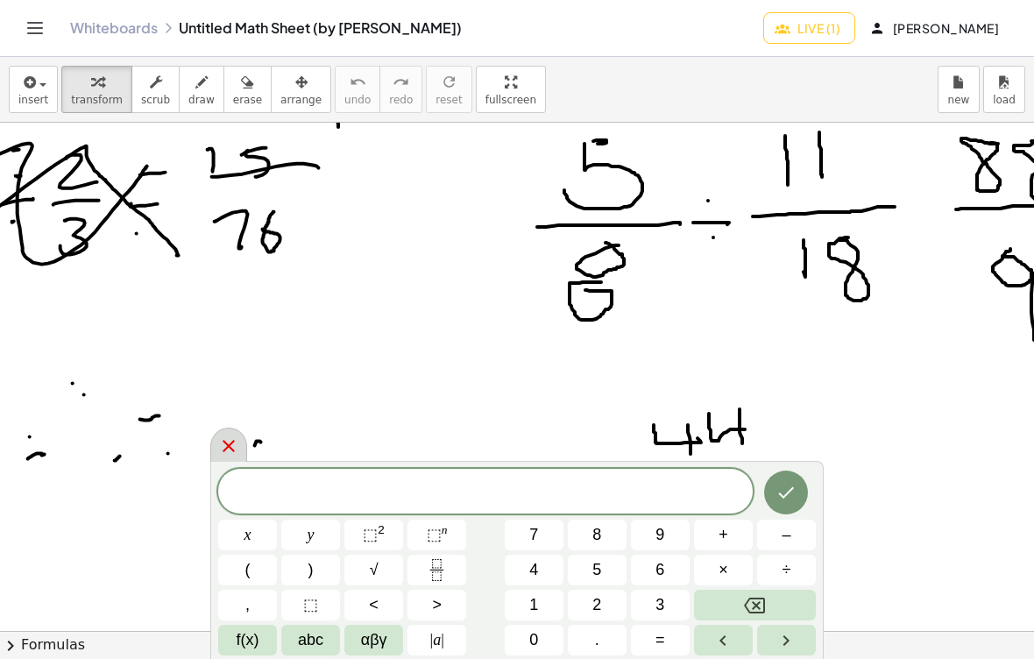
click at [225, 446] on icon at bounding box center [228, 445] width 21 height 21
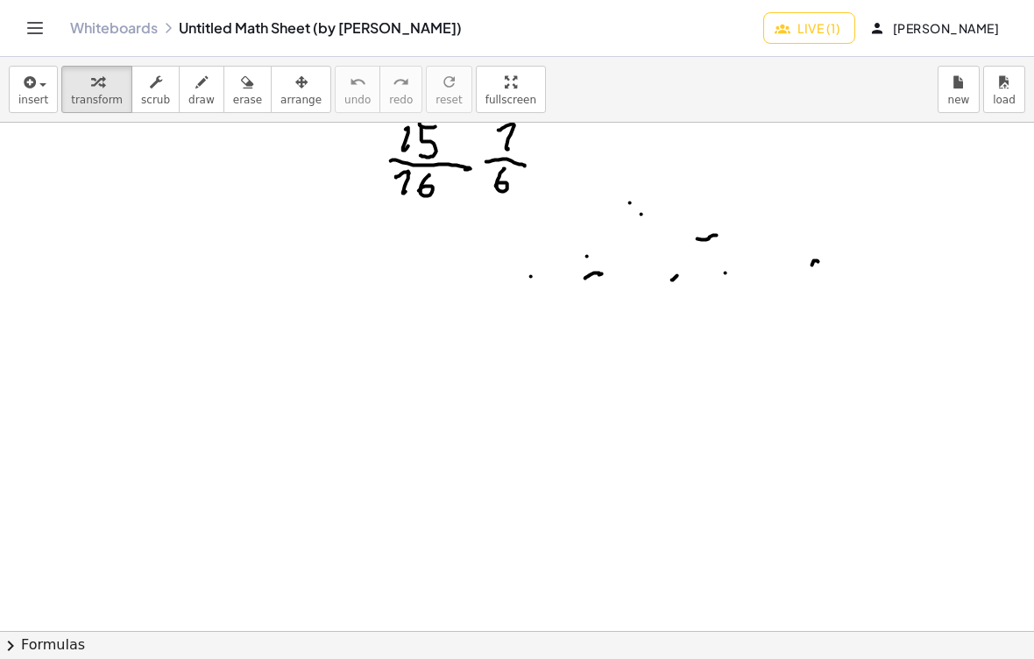
scroll to position [744, 0]
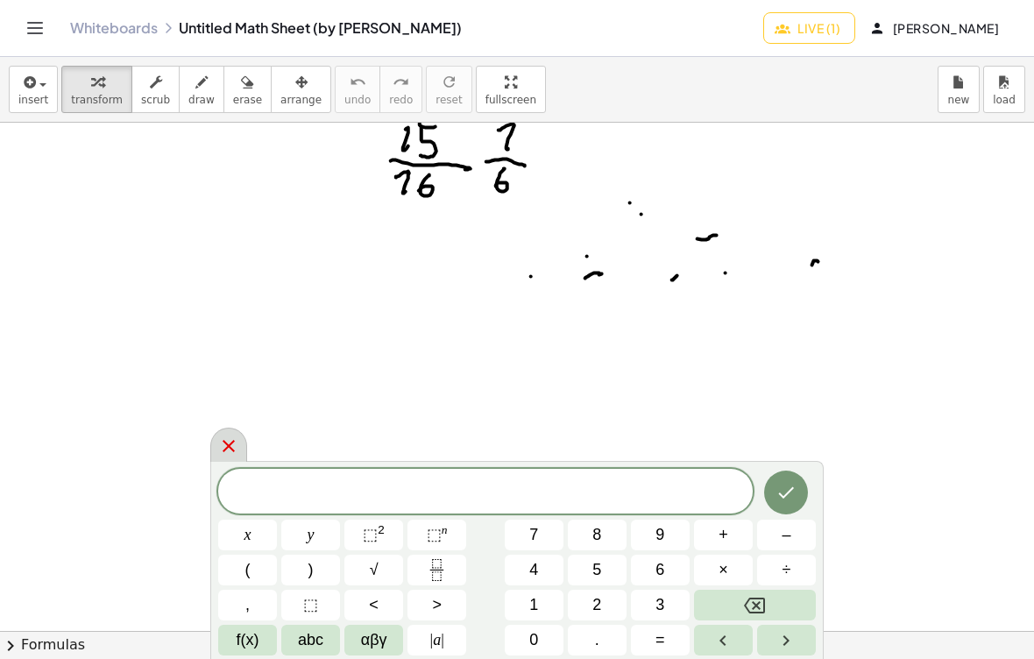
click at [224, 451] on icon at bounding box center [228, 446] width 12 height 12
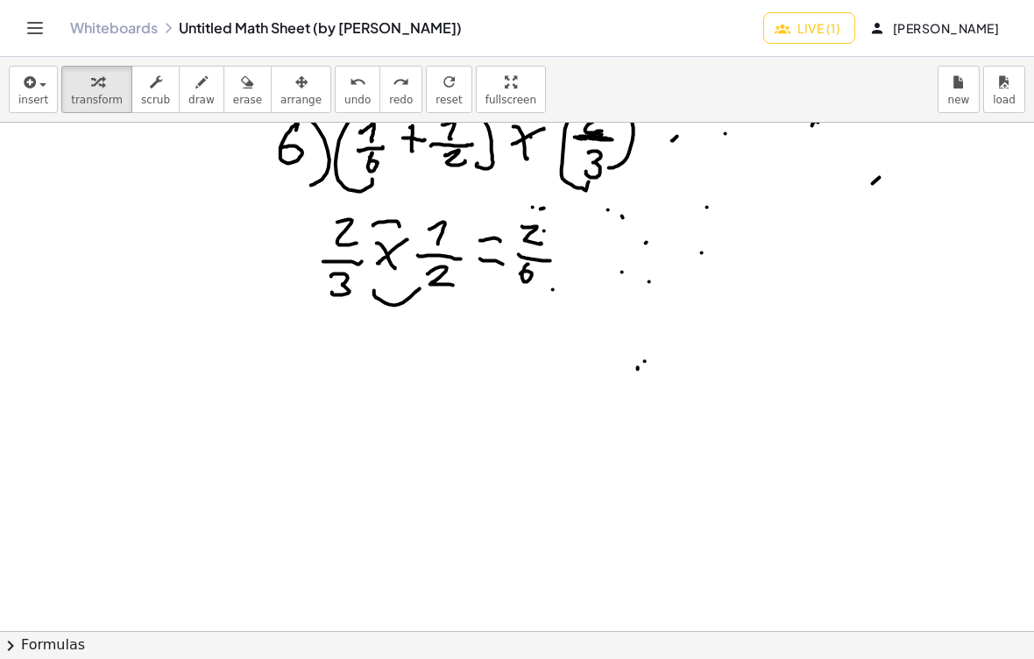
scroll to position [937, 0]
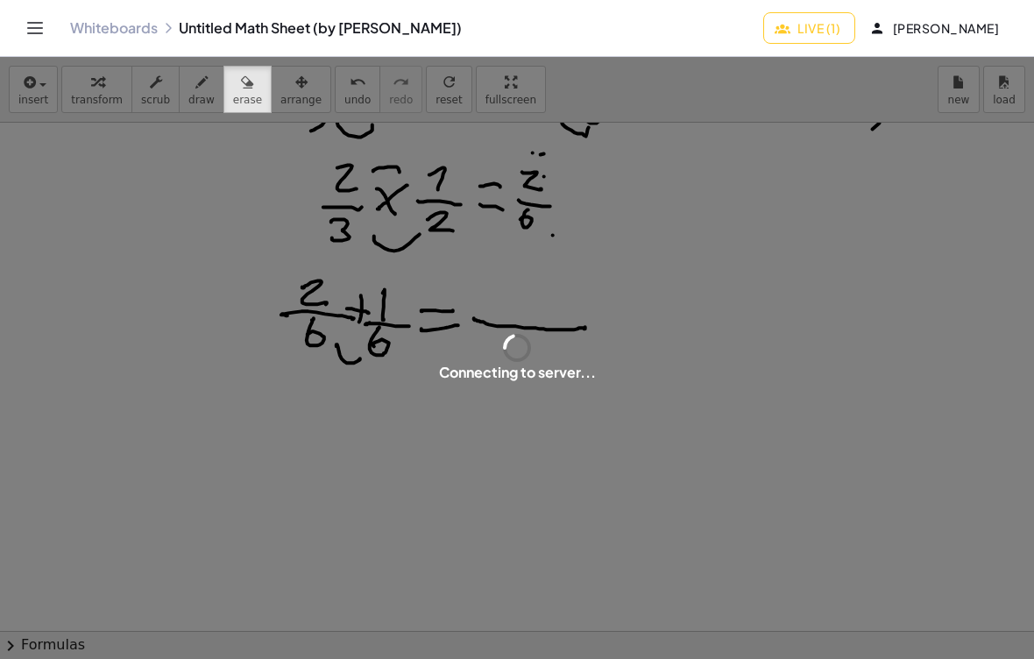
click at [602, 248] on div "Connecting to server..." at bounding box center [517, 358] width 1034 height 602
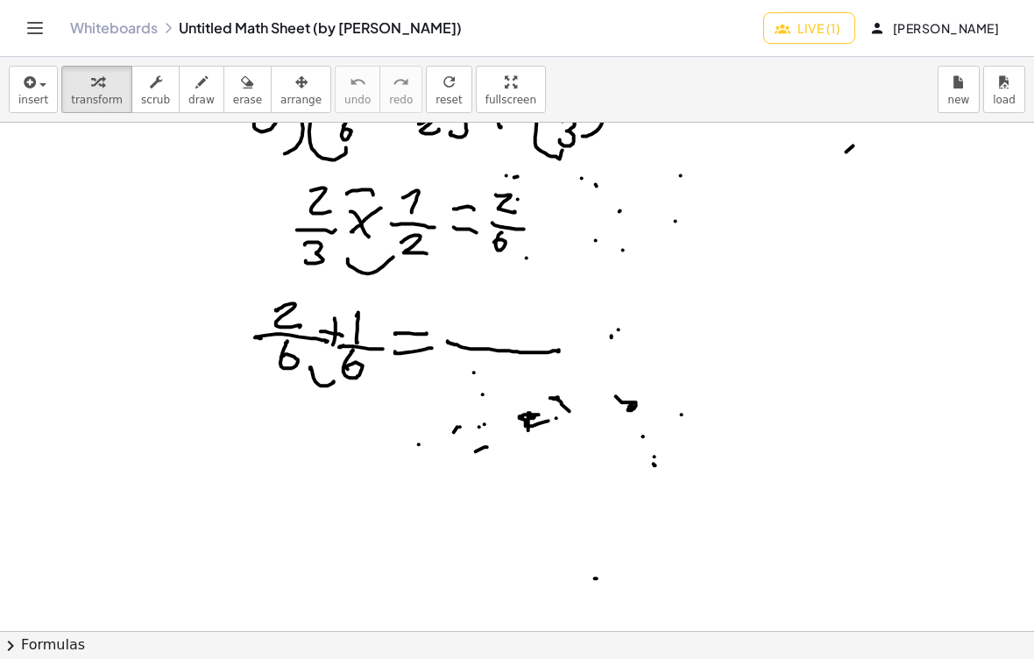
scroll to position [907, 27]
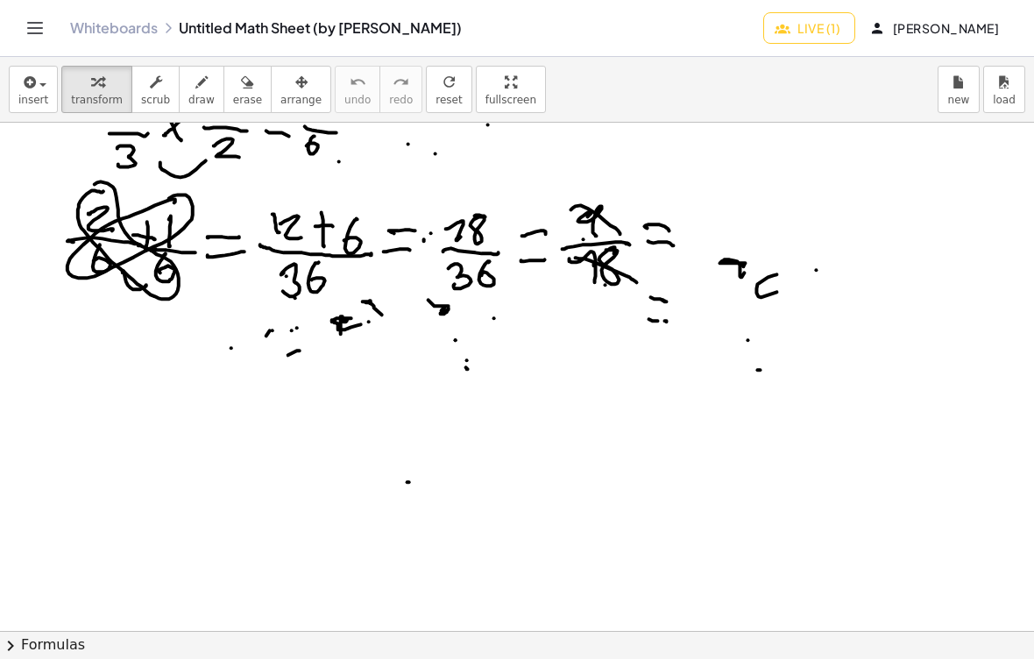
scroll to position [1006, 252]
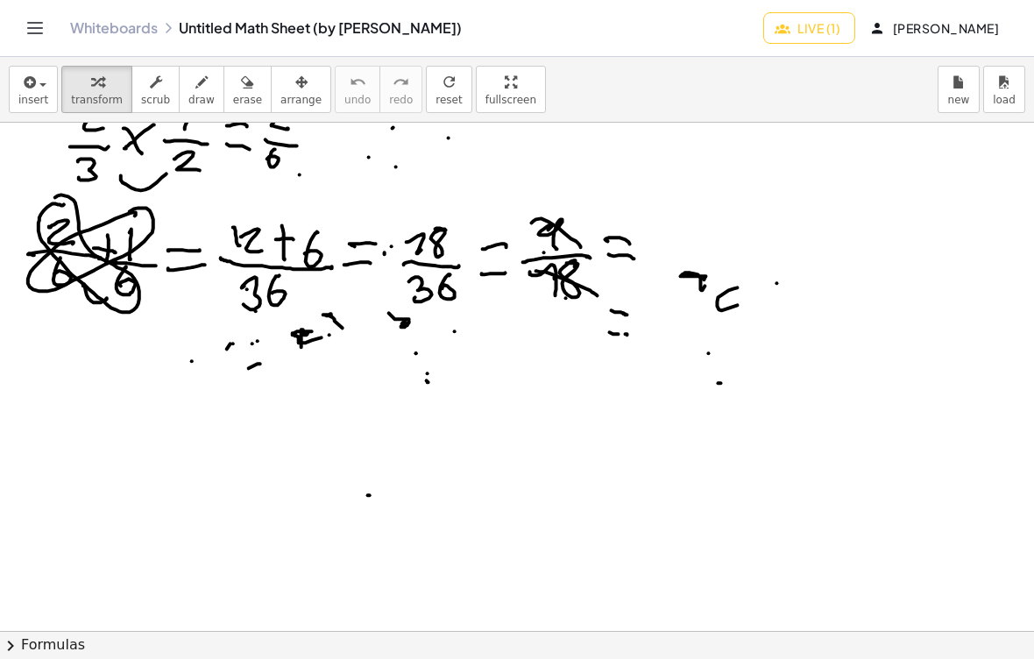
scroll to position [1001, 224]
